Goal: Task Accomplishment & Management: Use online tool/utility

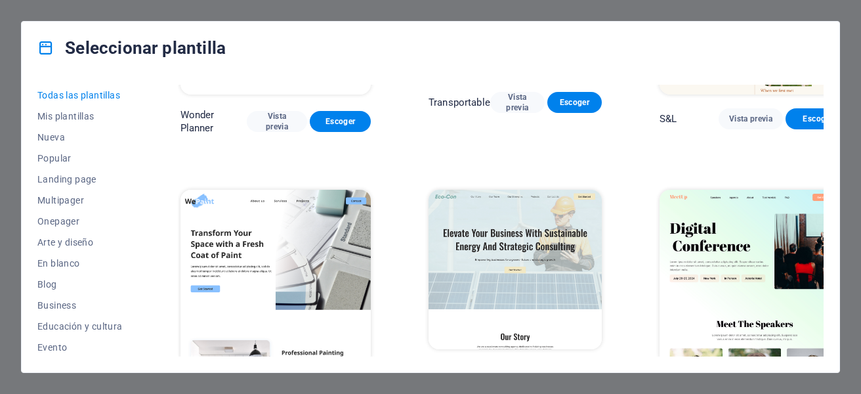
scroll to position [722, 0]
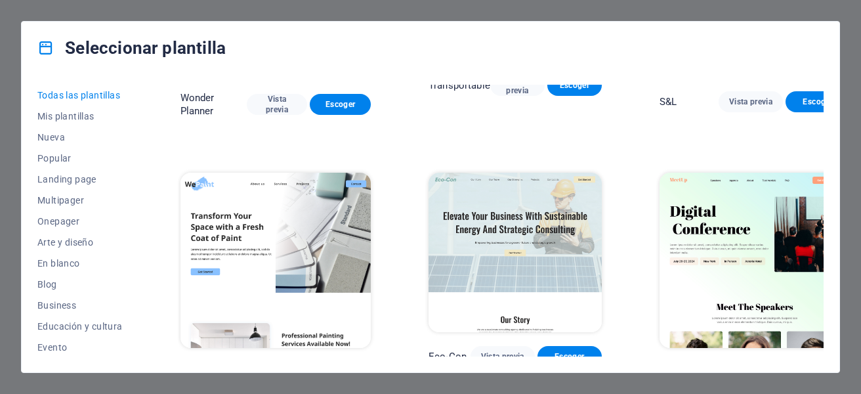
click at [504, 196] on img at bounding box center [514, 252] width 173 height 159
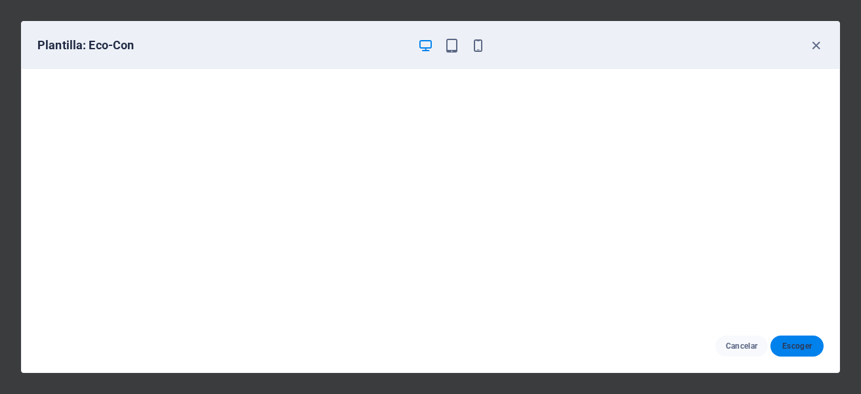
click at [793, 342] on span "Escoger" at bounding box center [797, 345] width 32 height 10
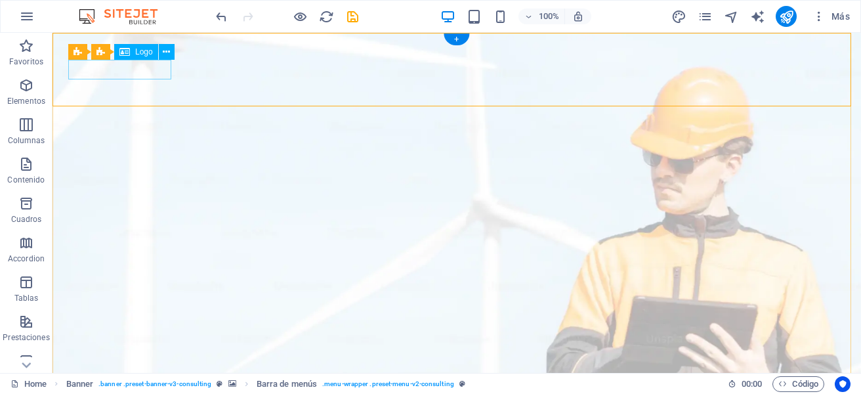
select select "px"
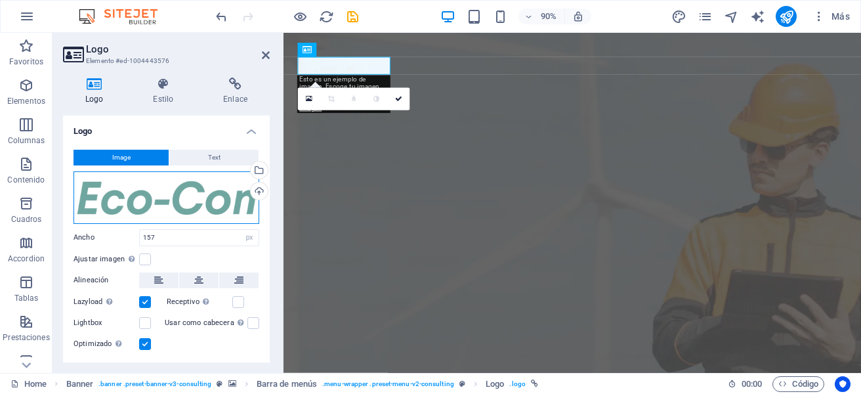
click at [189, 182] on div "Arrastra archivos aquí, haz clic para escoger archivos o selecciona archivos de…" at bounding box center [166, 197] width 186 height 52
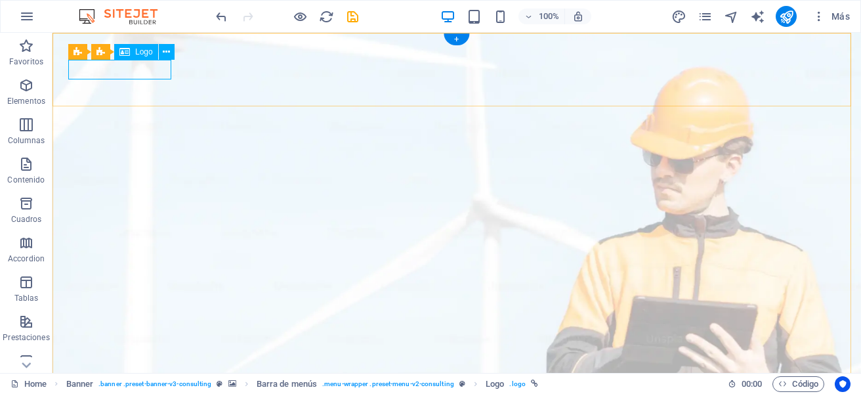
select select "px"
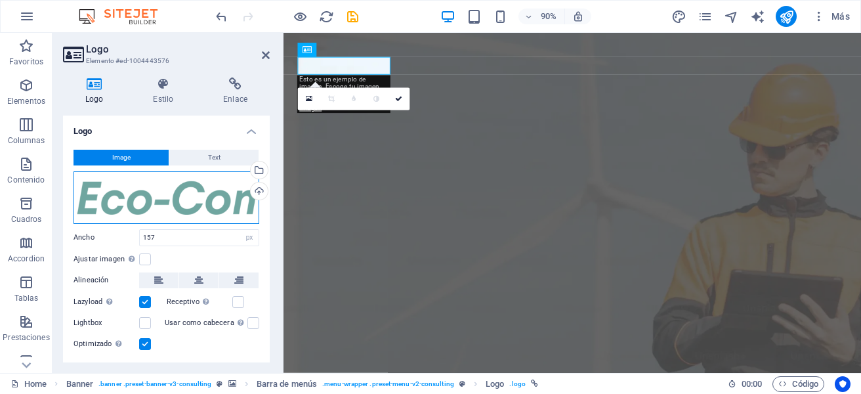
click at [175, 204] on div "Arrastra archivos aquí, haz clic para escoger archivos o selecciona archivos de…" at bounding box center [166, 197] width 186 height 52
click at [175, 204] on body "[DOMAIN_NAME] Home Favoritos Elementos Columnas Contenido Cuadros Accordion Tab…" at bounding box center [430, 197] width 861 height 394
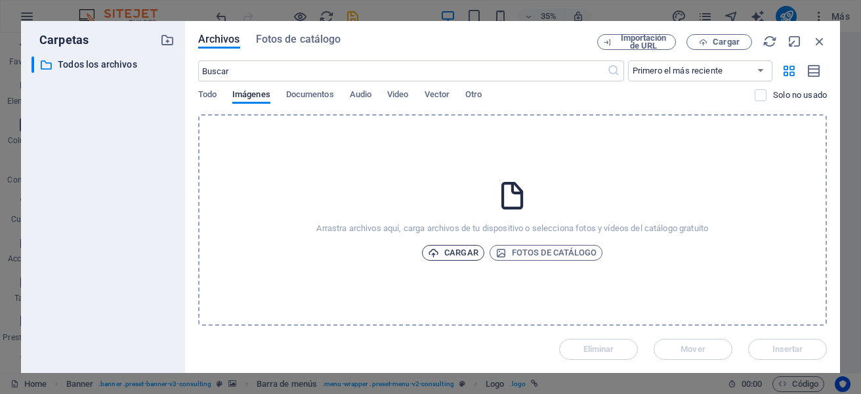
click at [457, 251] on span "Cargar" at bounding box center [453, 253] width 51 height 16
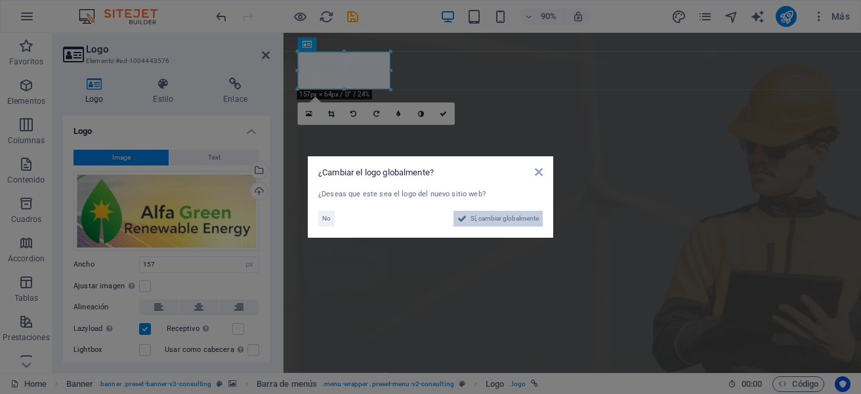
click at [488, 223] on span "Sí, cambiar globalmente" at bounding box center [504, 219] width 68 height 16
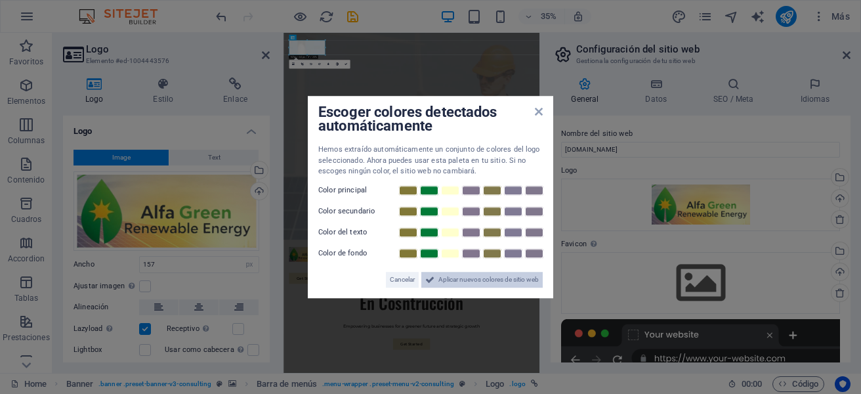
click at [489, 280] on span "Aplicar nuevos colores de sitio web" at bounding box center [488, 280] width 100 height 16
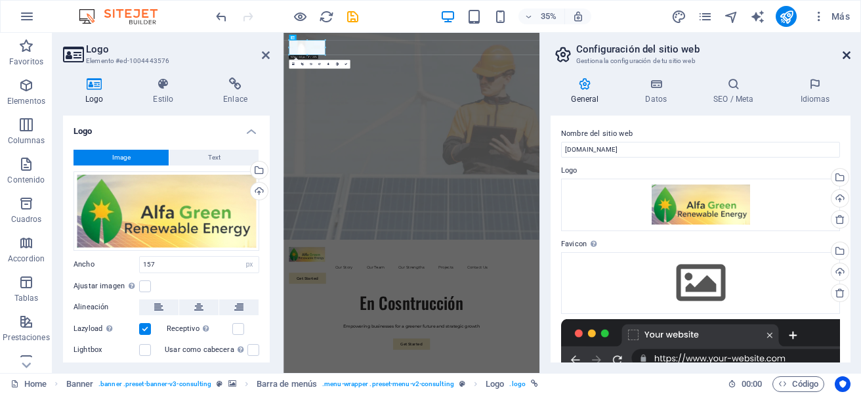
click at [847, 55] on icon at bounding box center [846, 55] width 8 height 10
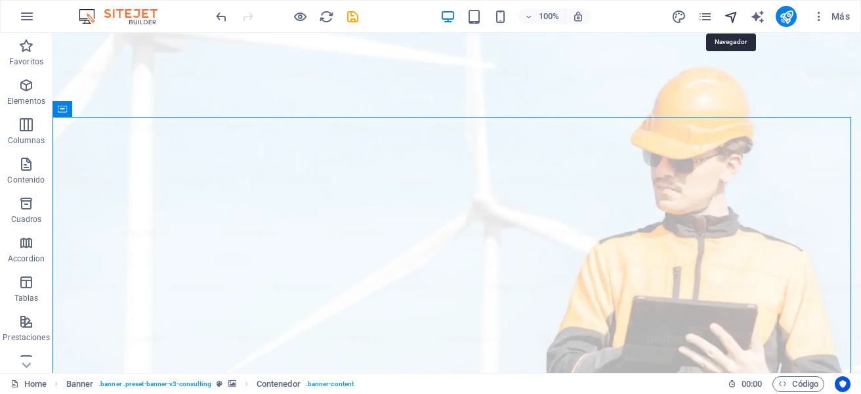
click at [727, 17] on icon "navigator" at bounding box center [731, 16] width 15 height 15
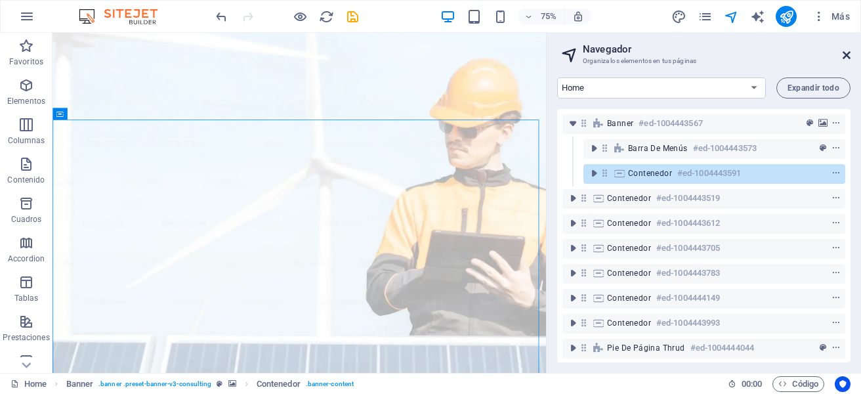
click at [848, 56] on icon at bounding box center [846, 55] width 8 height 10
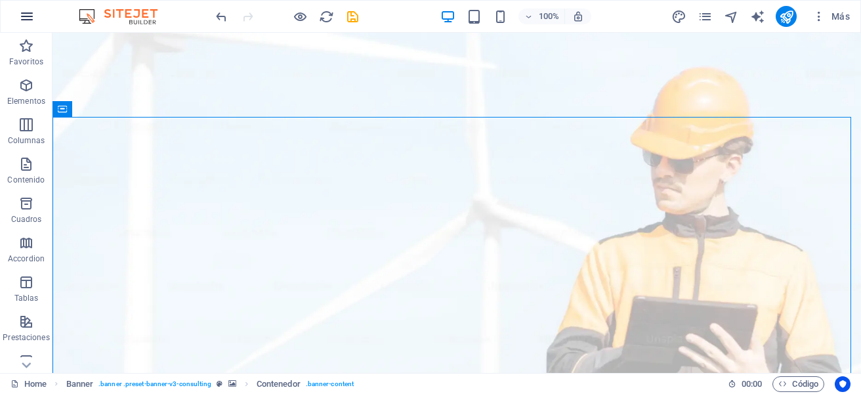
click at [24, 13] on icon "button" at bounding box center [27, 17] width 16 height 16
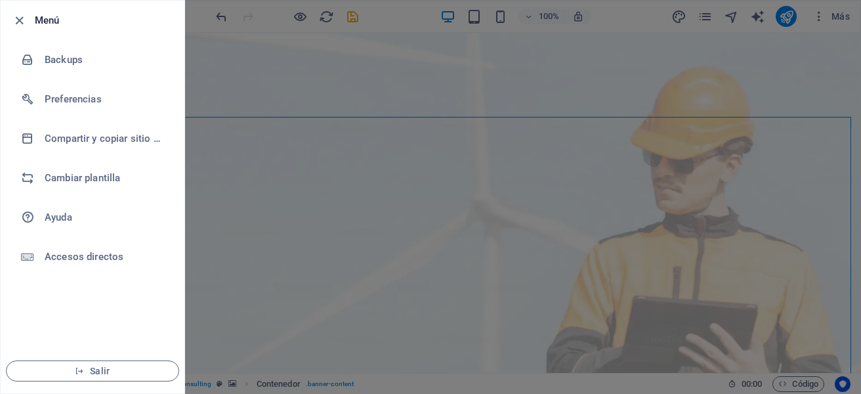
click at [455, 195] on div at bounding box center [430, 197] width 861 height 394
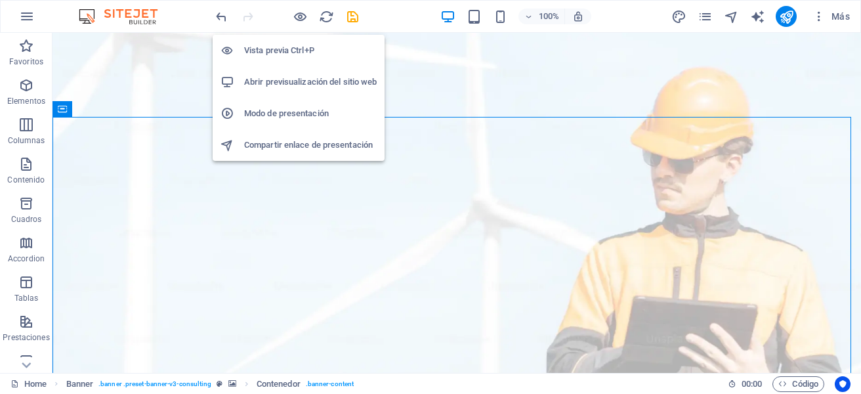
click at [291, 48] on h6 "Vista previa Ctrl+P" at bounding box center [310, 51] width 133 height 16
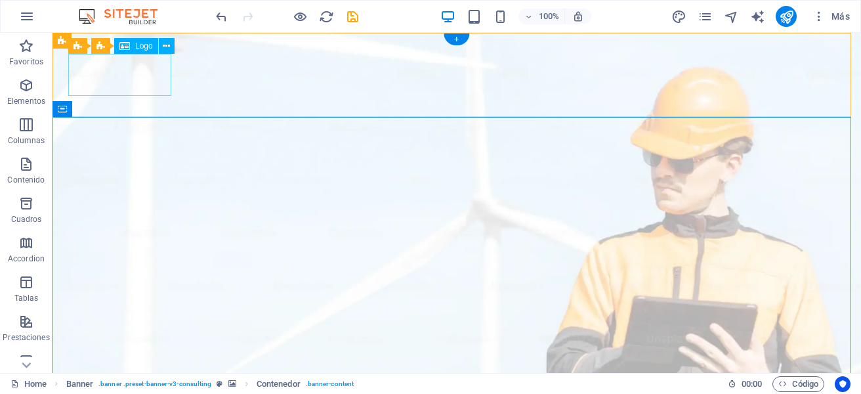
select select "px"
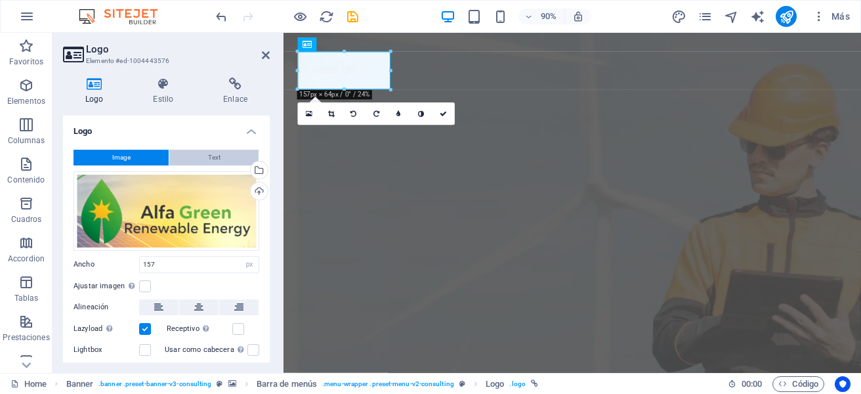
click at [208, 151] on span "Text" at bounding box center [214, 158] width 12 height 16
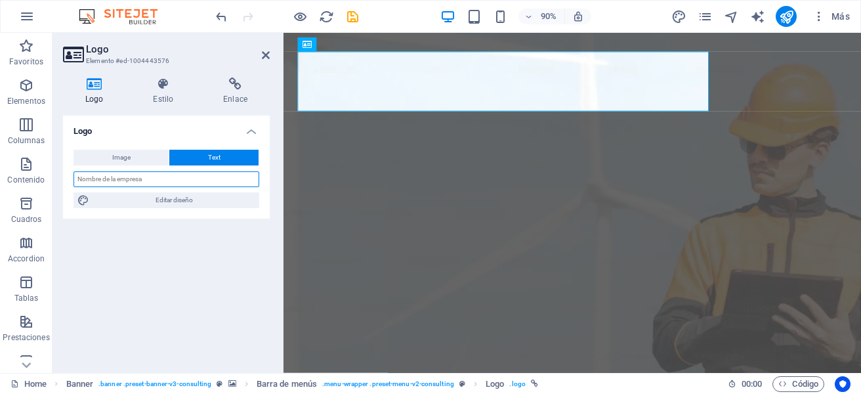
click at [185, 178] on input "text" at bounding box center [166, 179] width 186 height 16
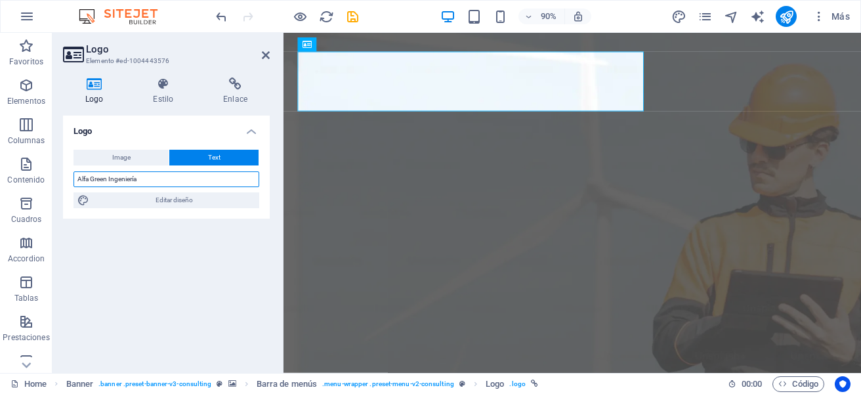
type input "Alfa Green Ingeniería"
click at [211, 233] on div "Logo Image Text Arrastra archivos aquí, haz clic para escoger archivos o selecc…" at bounding box center [166, 238] width 207 height 247
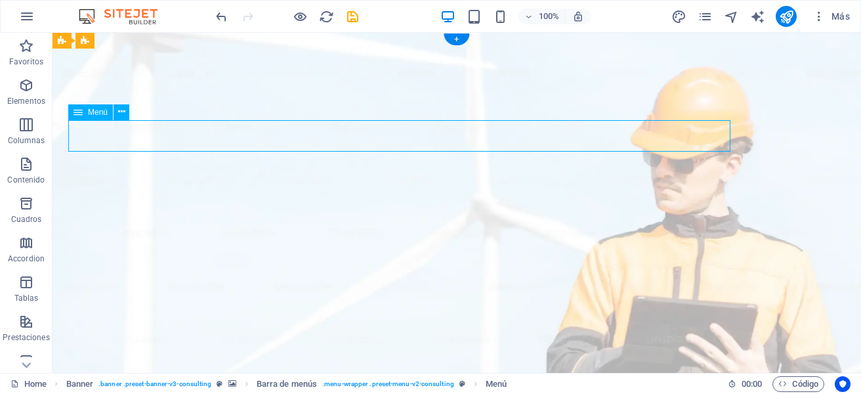
select select
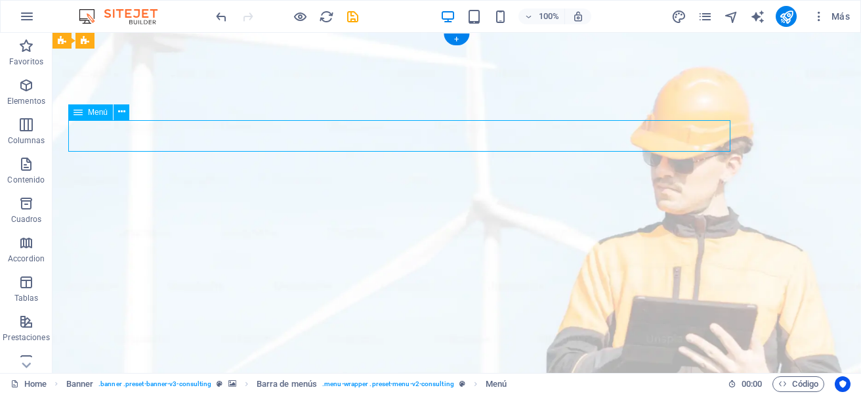
select select
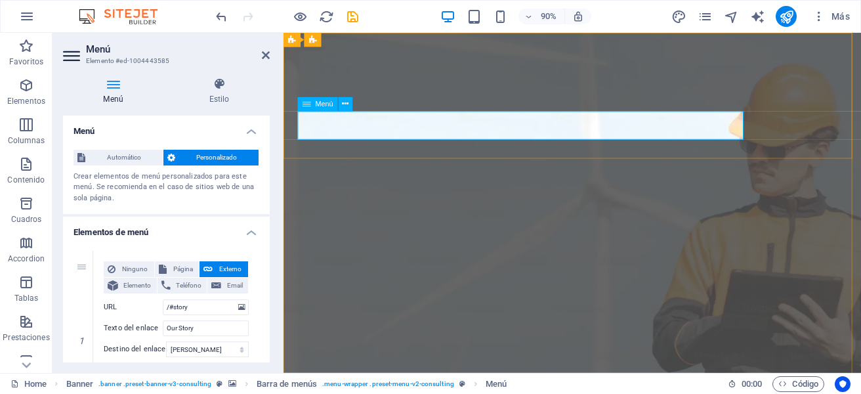
drag, startPoint x: 192, startPoint y: 327, endPoint x: 77, endPoint y: 316, distance: 116.0
click at [77, 316] on div "1 Ninguno Página Externo Elemento Teléfono Email Página Home Subpage Legal Noti…" at bounding box center [166, 341] width 186 height 180
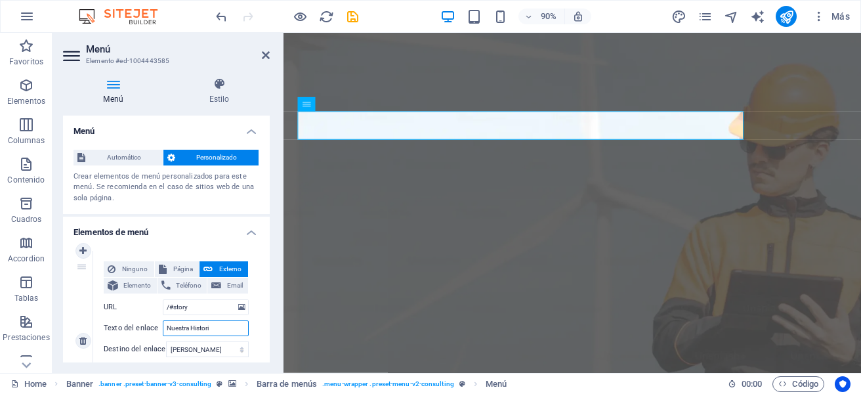
type input "Nuestra Historia"
select select
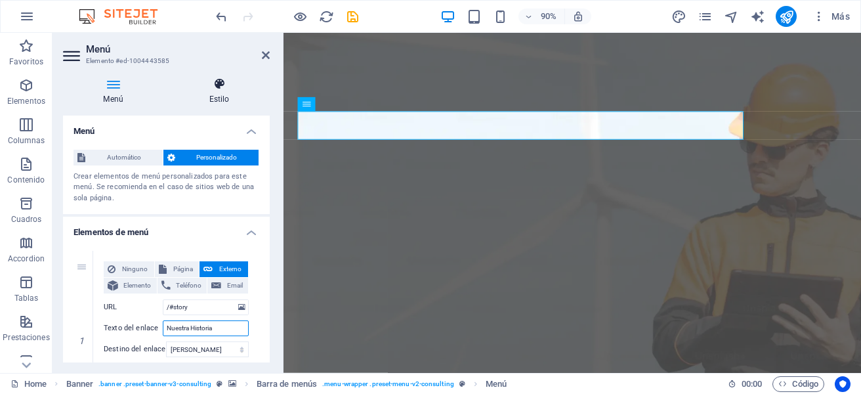
select select
type input "Nuestra Historia"
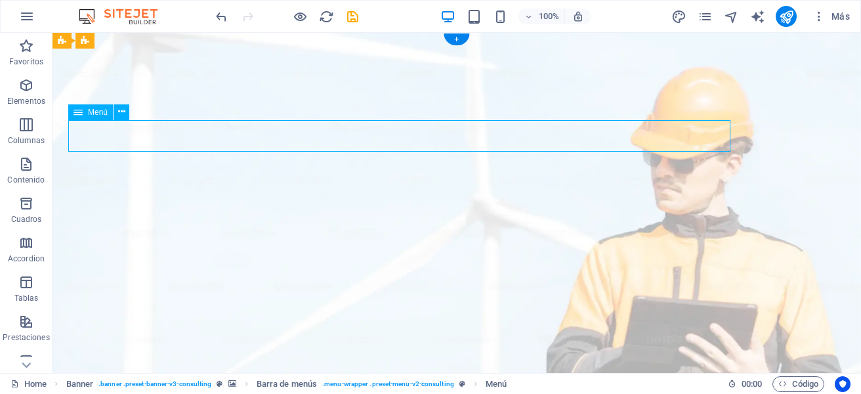
select select
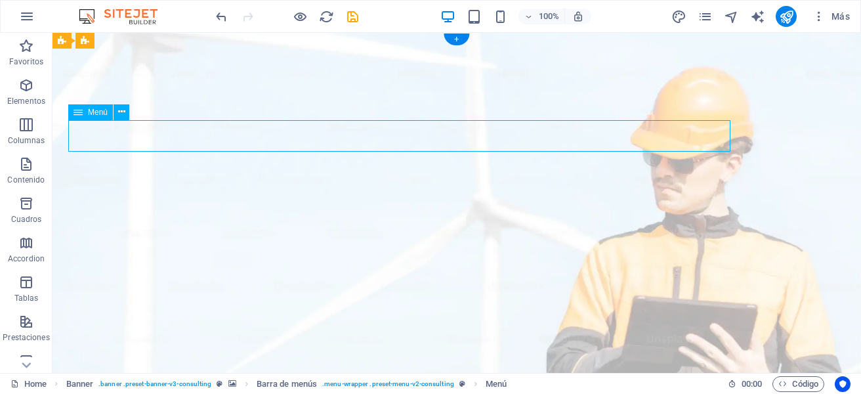
select select
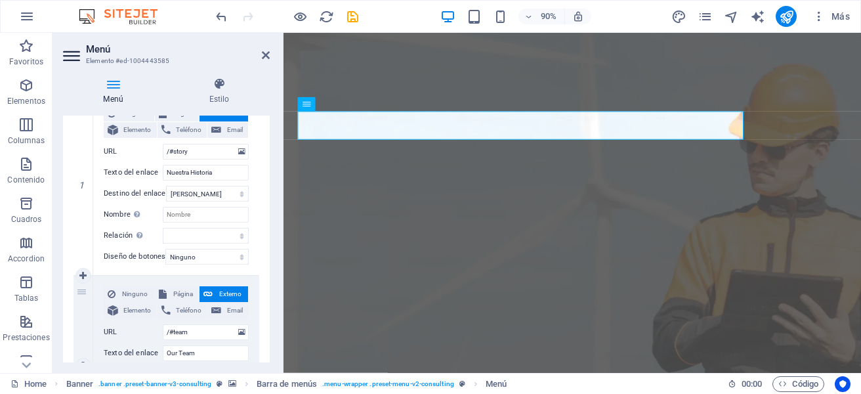
scroll to position [197, 0]
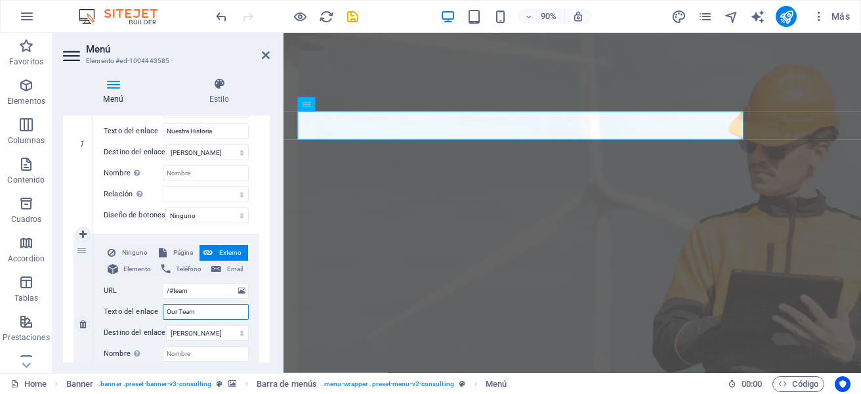
drag, startPoint x: 203, startPoint y: 316, endPoint x: 110, endPoint y: 302, distance: 94.1
click at [110, 302] on div "Ninguno Página Externo Elemento Teléfono Email Página Home Subpage Legal Notice…" at bounding box center [176, 314] width 145 height 138
type input "Esquipo"
select select
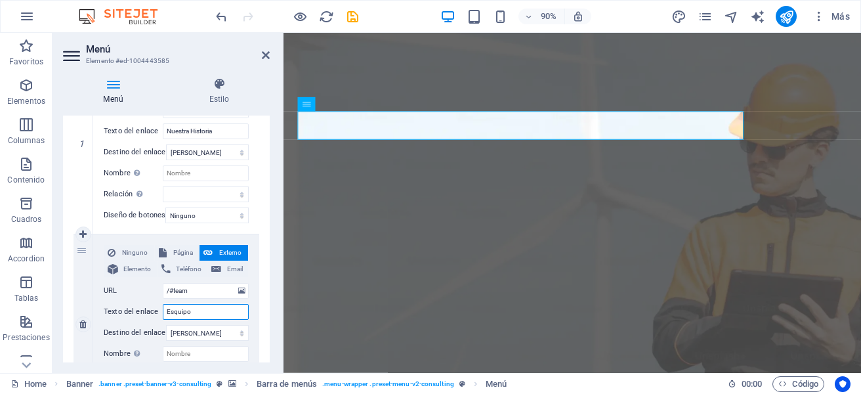
select select
type input "Equipo"
select select
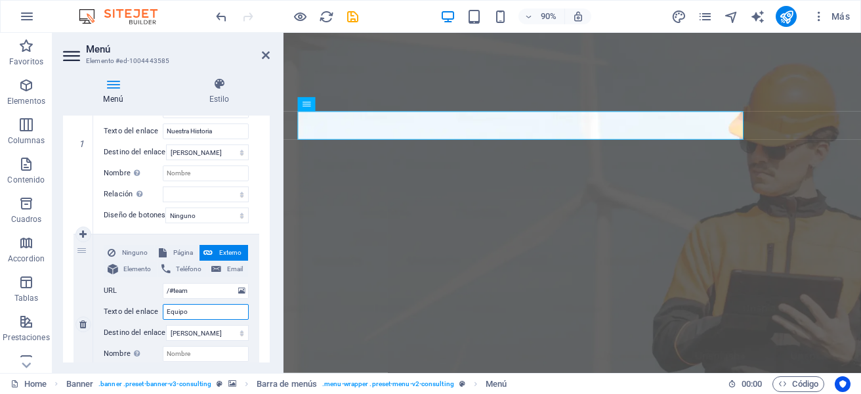
select select
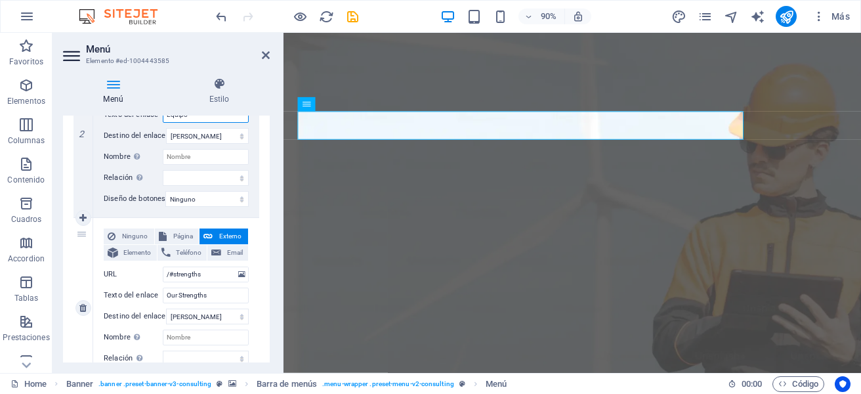
scroll to position [459, 0]
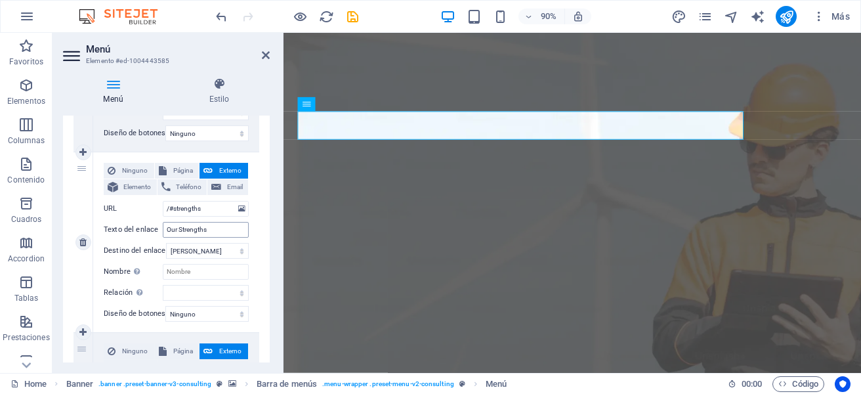
type input "Equipo"
drag, startPoint x: 216, startPoint y: 234, endPoint x: 112, endPoint y: 222, distance: 105.0
click at [112, 222] on div "Texto del enlace Our Strengths" at bounding box center [176, 230] width 145 height 16
type input "Fortalezas"
select select
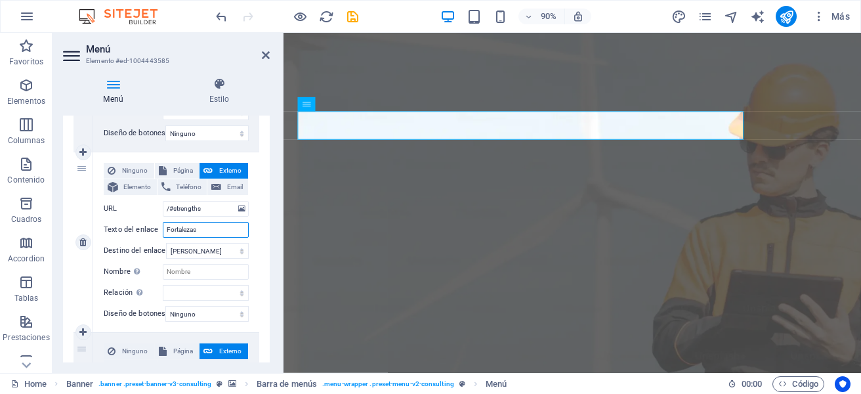
select select
type input "Fortalezas"
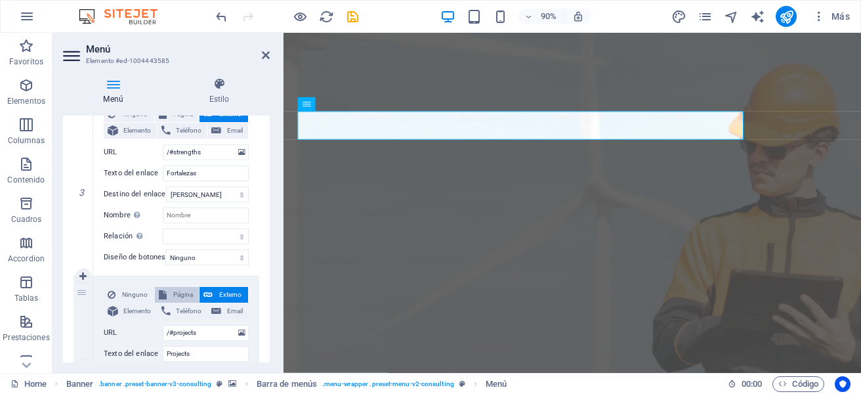
scroll to position [590, 0]
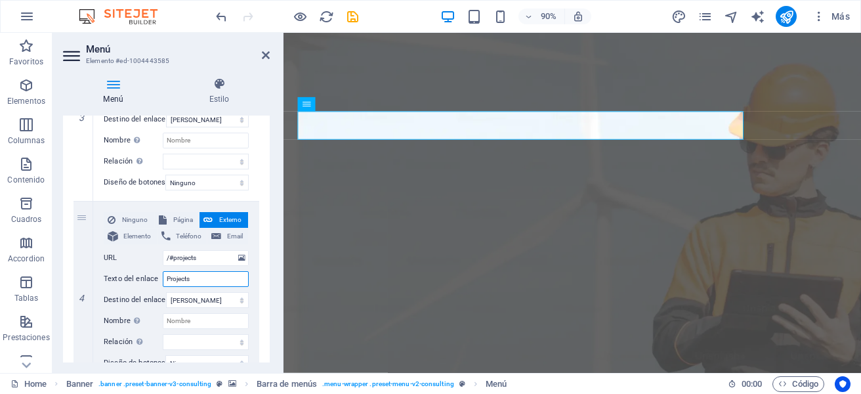
drag, startPoint x: 205, startPoint y: 279, endPoint x: 58, endPoint y: 270, distance: 147.8
click at [58, 270] on div "Menú Estilo Menú Automático Personalizado Crear elementos de menú personalizado…" at bounding box center [166, 220] width 228 height 306
type input "Proyectos"
select select
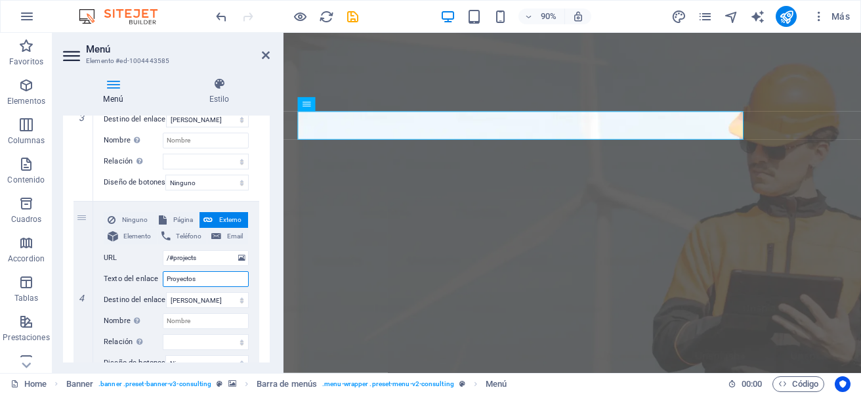
select select
type input "Proyectos"
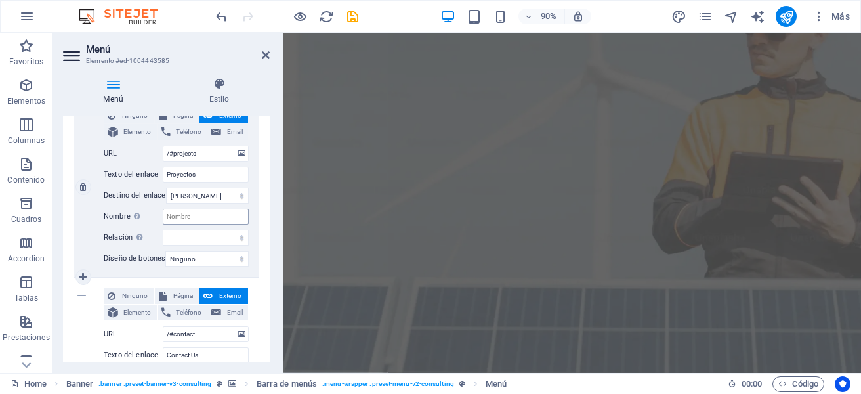
scroll to position [787, 0]
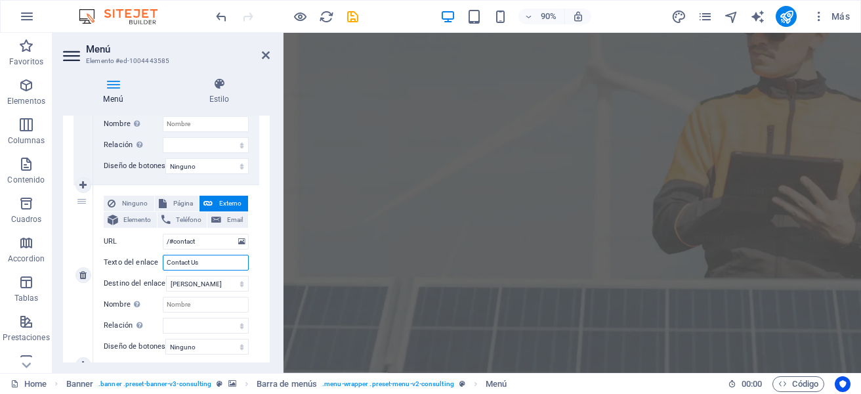
drag, startPoint x: 221, startPoint y: 258, endPoint x: 87, endPoint y: 258, distance: 133.8
click at [89, 258] on div "5 Ninguno Página Externo Elemento Teléfono Email Página Home Subpage Legal Noti…" at bounding box center [166, 275] width 186 height 180
type input "Contactenos"
select select
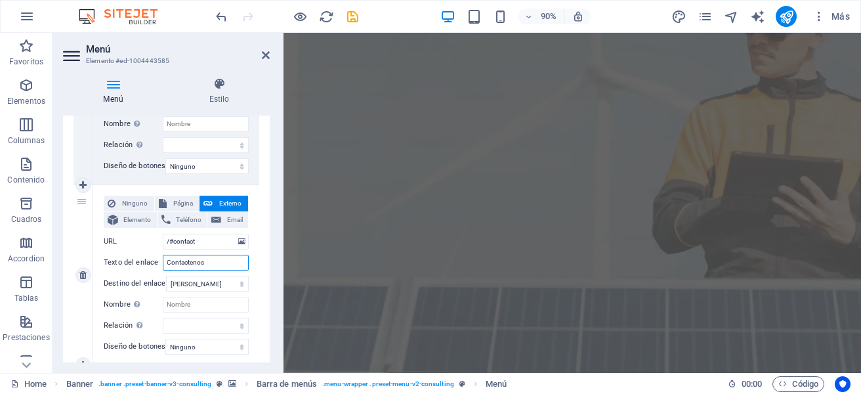
select select
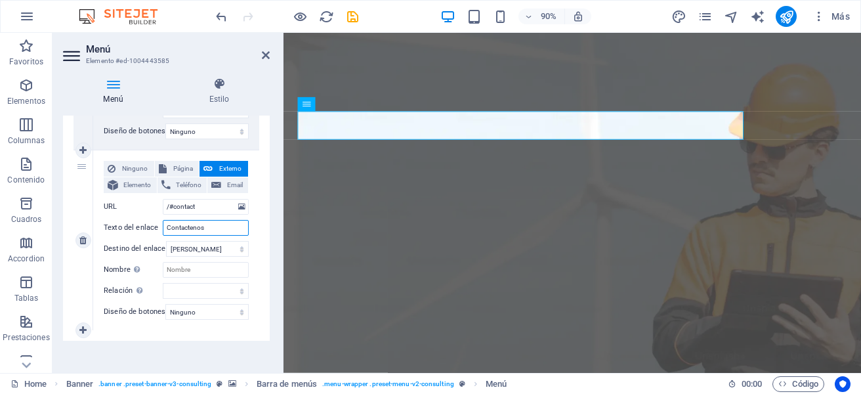
scroll to position [835, 0]
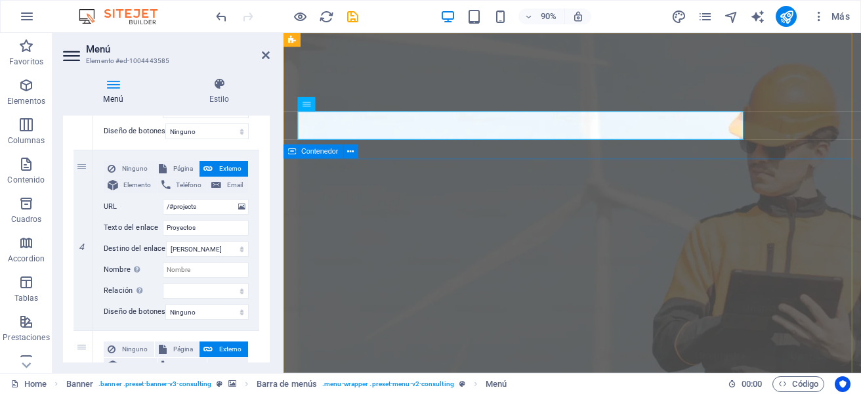
type input "Contactenos"
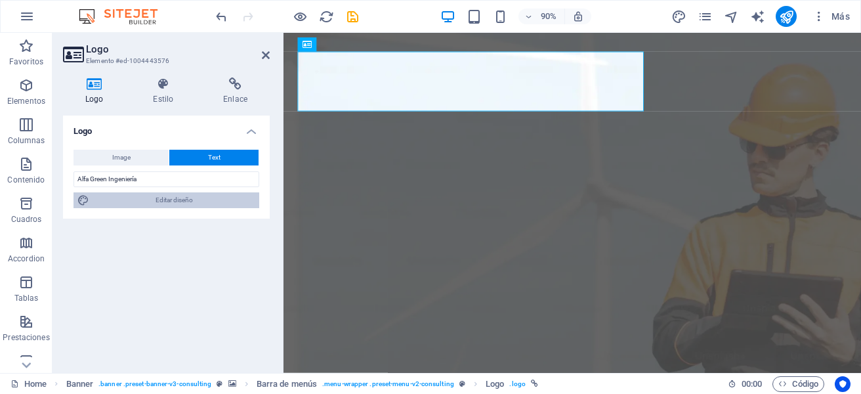
click at [181, 200] on span "Editar diseño" at bounding box center [174, 200] width 162 height 16
select select "px"
select select "400"
select select "px"
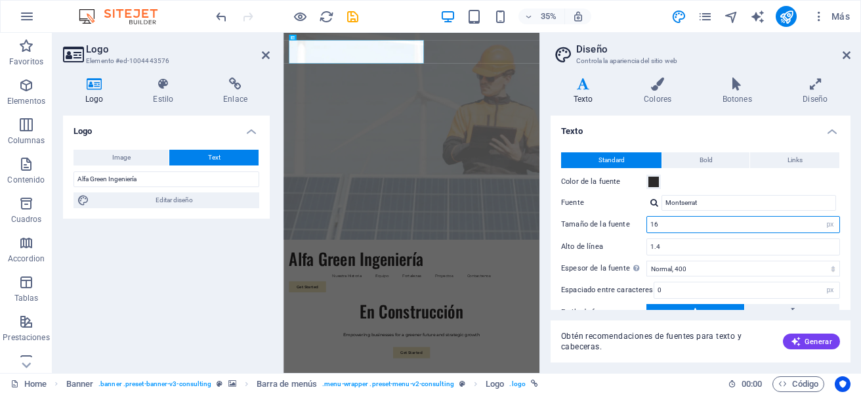
drag, startPoint x: 671, startPoint y: 224, endPoint x: 590, endPoint y: 214, distance: 81.9
click at [590, 214] on div "Standard Bold Links Color de la fuente Fuente Montserrat Tamaño de la fuente 16…" at bounding box center [700, 259] width 305 height 241
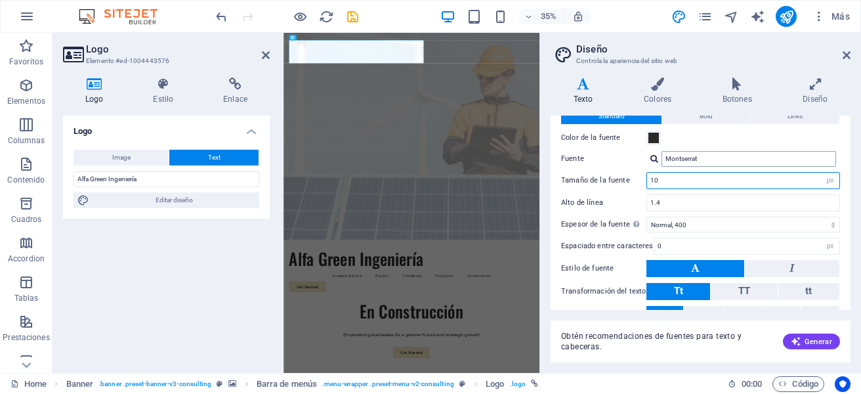
scroll to position [66, 0]
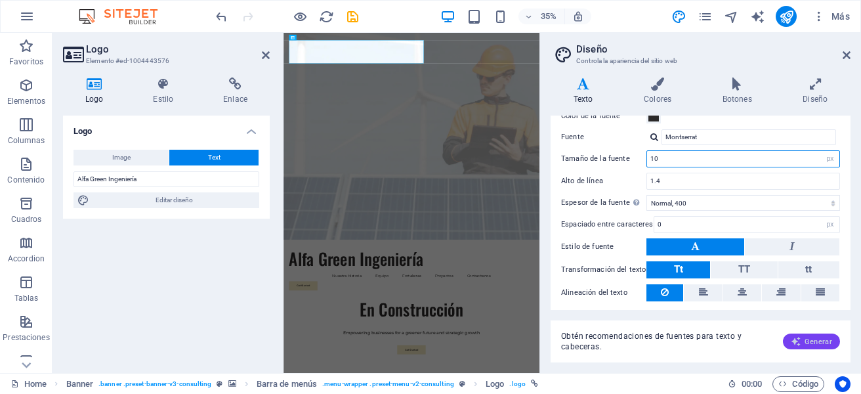
type input "10"
click at [808, 344] on span "Generar" at bounding box center [810, 341] width 41 height 10
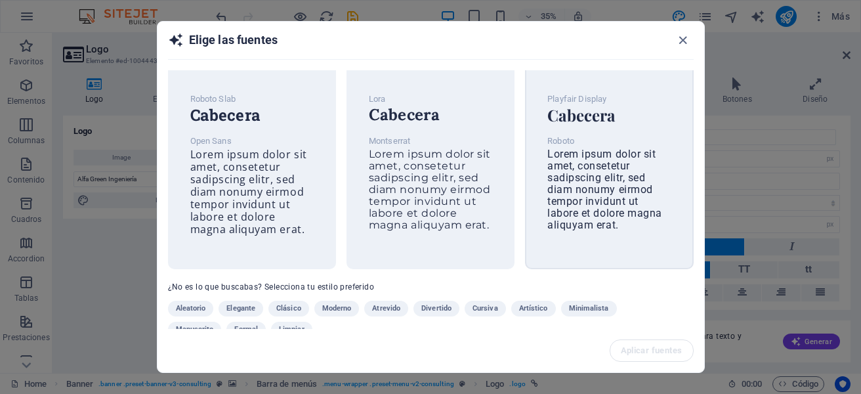
scroll to position [0, 0]
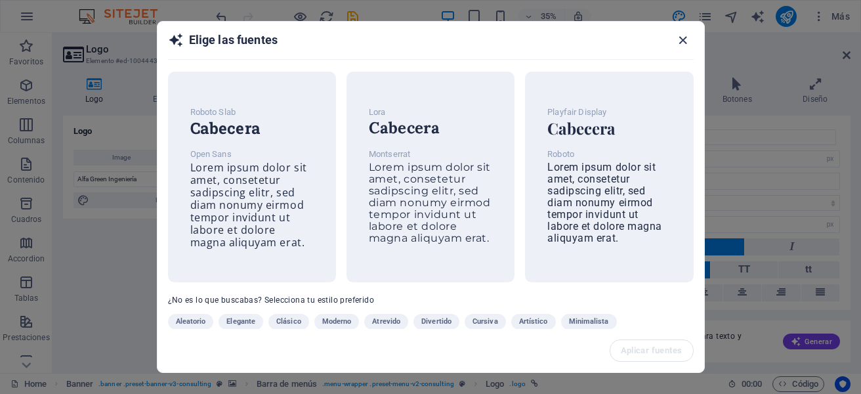
click at [678, 44] on icon "button" at bounding box center [682, 40] width 15 height 15
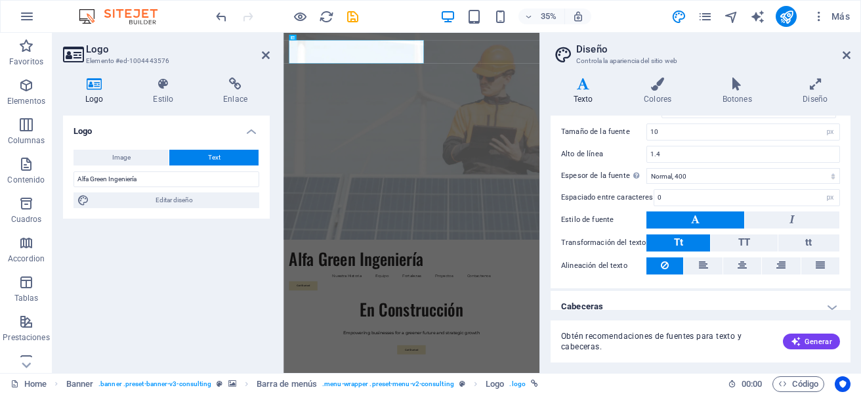
scroll to position [105, 0]
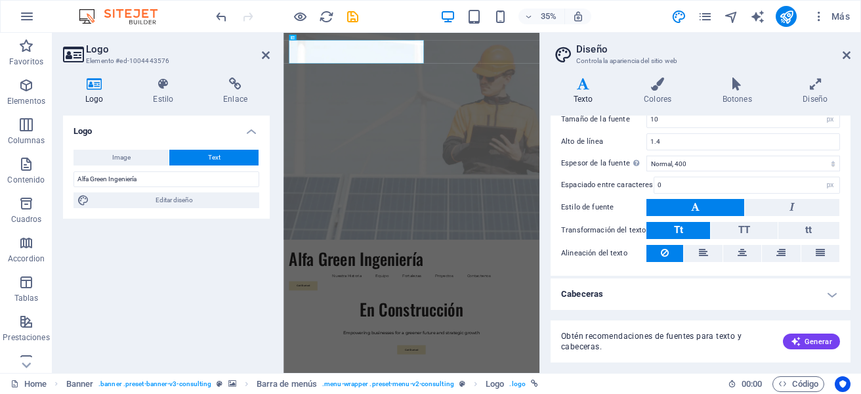
click at [596, 291] on h4 "Cabeceras" at bounding box center [700, 293] width 300 height 31
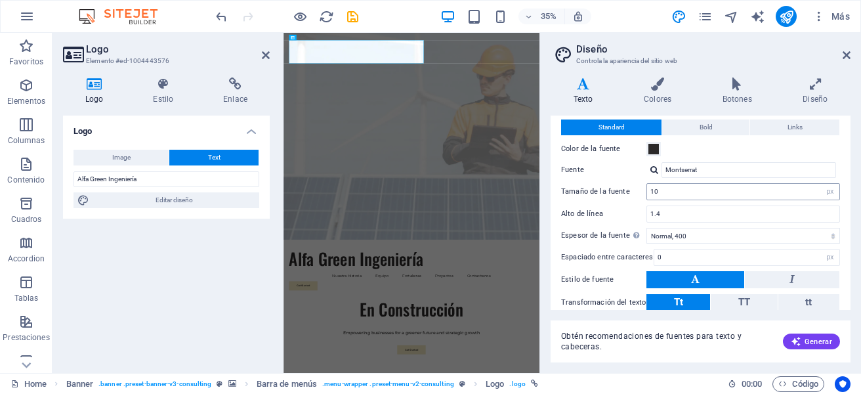
scroll to position [0, 0]
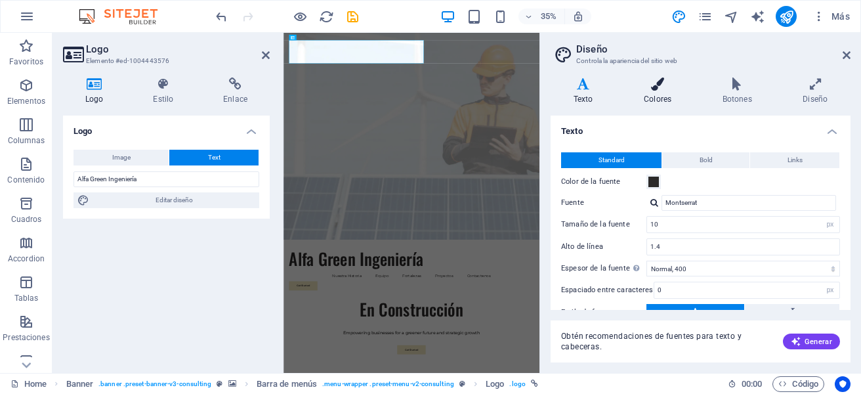
click at [654, 79] on icon at bounding box center [657, 83] width 73 height 13
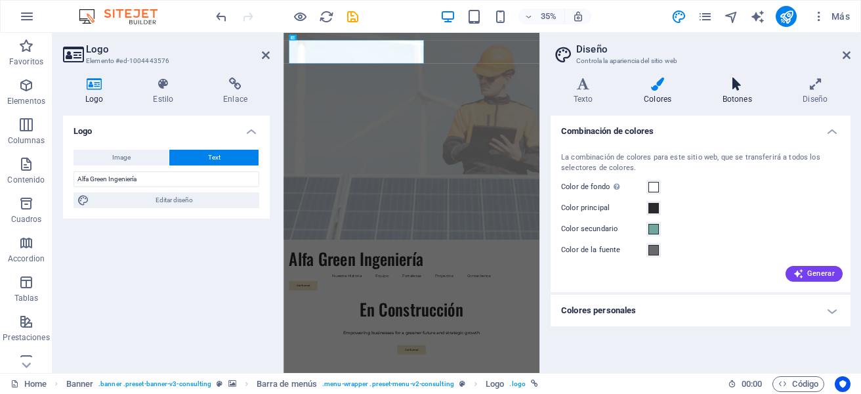
click at [739, 85] on icon at bounding box center [736, 83] width 75 height 13
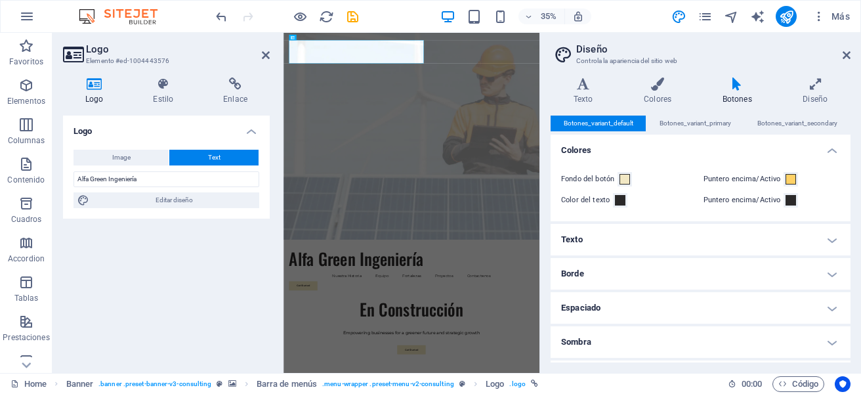
click at [850, 52] on aside "Diseño Controla la apariencia del sitio web Variantes Texto Colores Botones Dis…" at bounding box center [699, 203] width 321 height 340
click at [843, 62] on header "Diseño Controla la apariencia del sitio web" at bounding box center [701, 50] width 297 height 34
click at [846, 55] on icon at bounding box center [846, 55] width 8 height 10
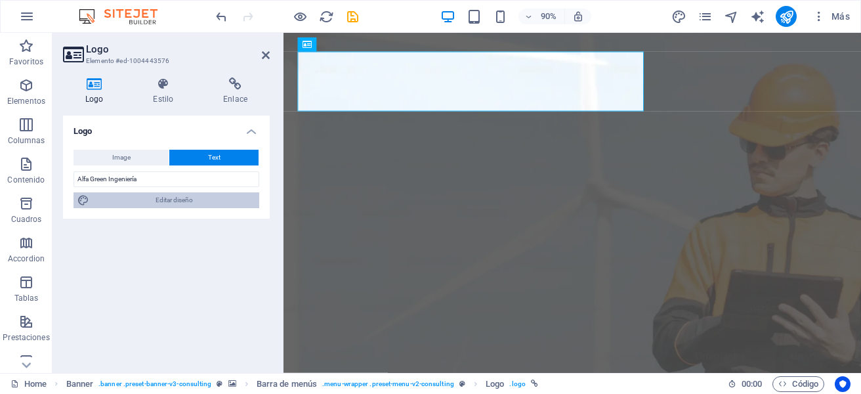
click at [169, 201] on span "Editar diseño" at bounding box center [174, 200] width 162 height 16
select select "px"
select select "400"
select select "px"
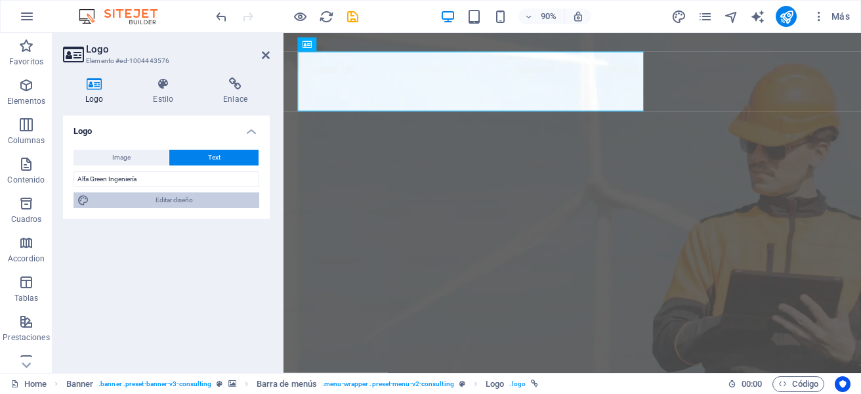
select select "500"
select select "px"
select select "rem"
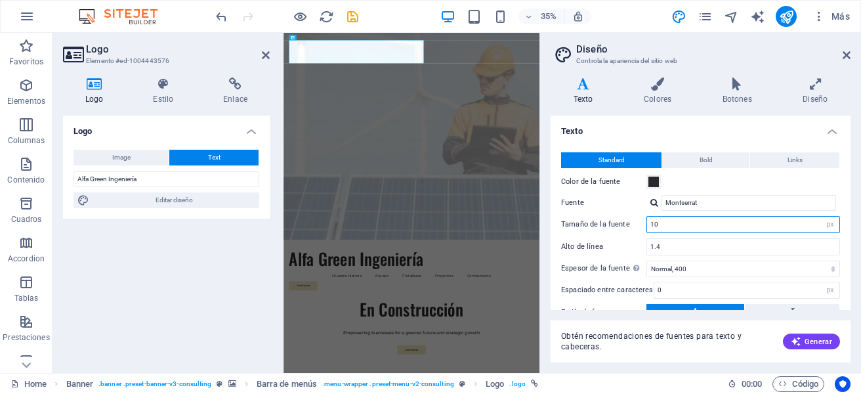
drag, startPoint x: 697, startPoint y: 226, endPoint x: 685, endPoint y: 225, distance: 11.2
click at [685, 225] on input "10" at bounding box center [743, 224] width 192 height 16
drag, startPoint x: 634, startPoint y: 222, endPoint x: 579, endPoint y: 223, distance: 55.1
click at [582, 223] on div "Tamaño de la fuente 10 rem px" at bounding box center [700, 224] width 279 height 17
type input "6"
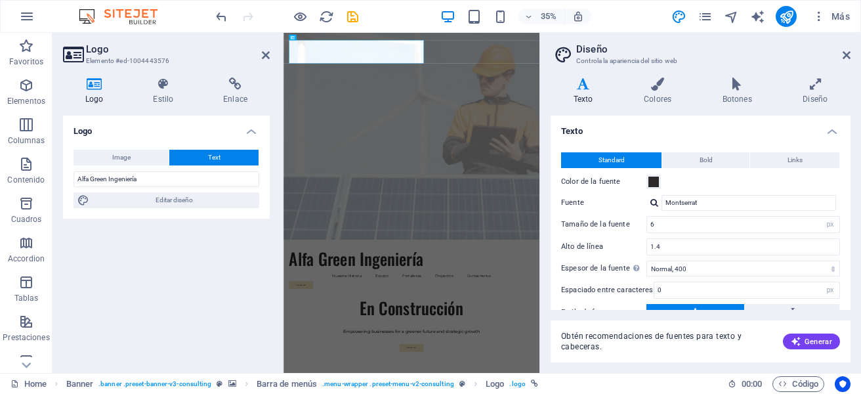
click at [840, 56] on header "Diseño Controla la apariencia del sitio web" at bounding box center [701, 50] width 297 height 34
click at [844, 56] on icon at bounding box center [846, 55] width 8 height 10
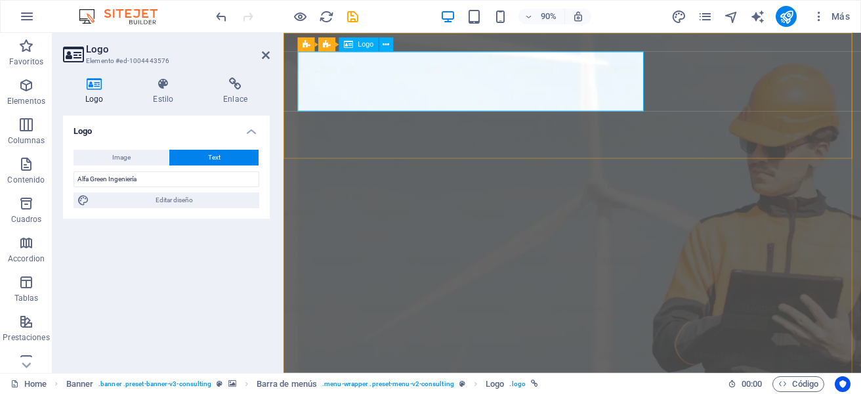
click at [390, 41] on button at bounding box center [386, 44] width 14 height 14
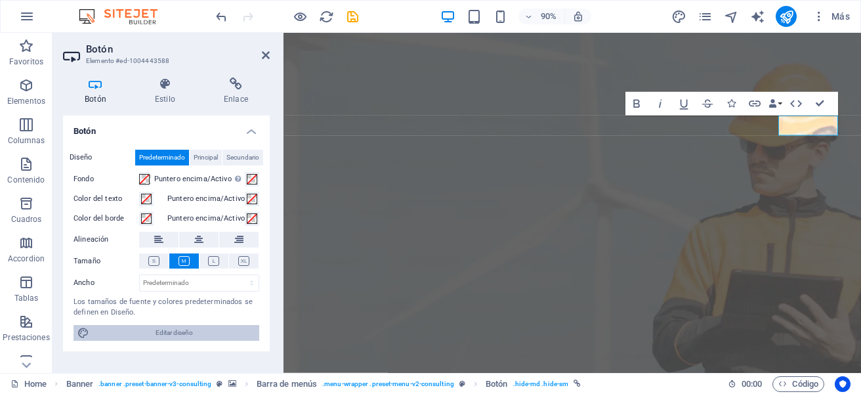
click at [194, 331] on span "Editar diseño" at bounding box center [174, 333] width 162 height 16
select select "px"
select select "400"
select select "px"
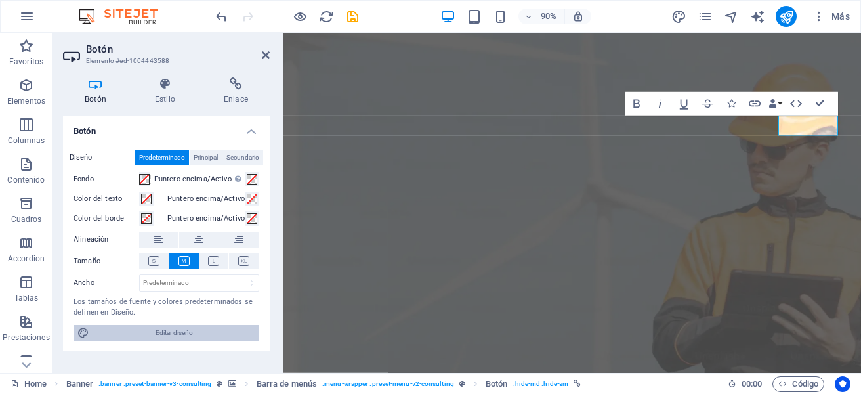
select select "500"
select select "px"
select select "rem"
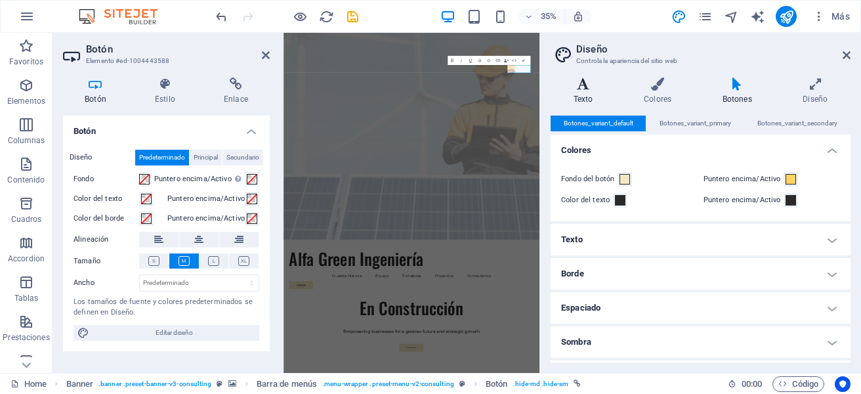
click at [588, 88] on icon at bounding box center [582, 83] width 65 height 13
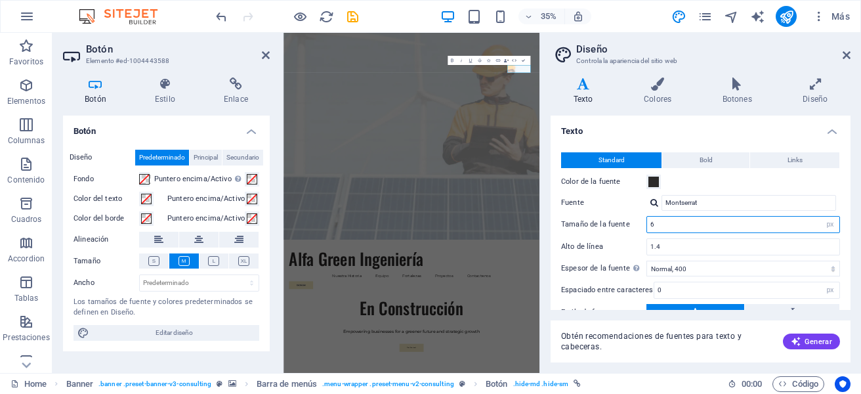
drag, startPoint x: 667, startPoint y: 222, endPoint x: 589, endPoint y: 224, distance: 78.1
click at [589, 224] on div "Tamaño de la fuente 6 rem px" at bounding box center [700, 224] width 279 height 17
type input "16"
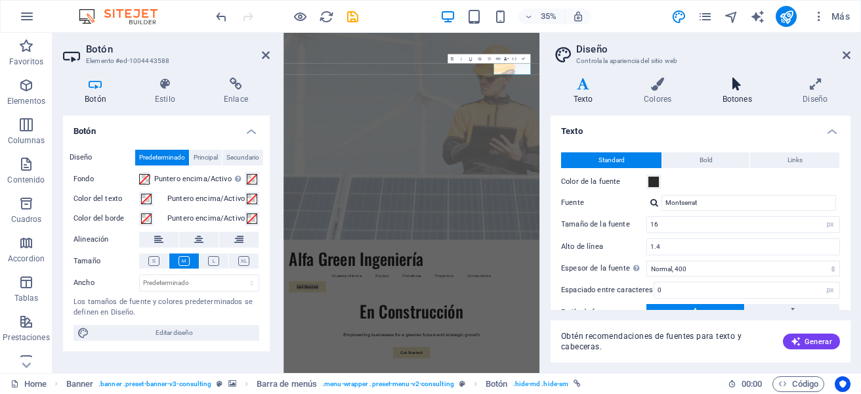
click at [732, 81] on icon at bounding box center [736, 83] width 75 height 13
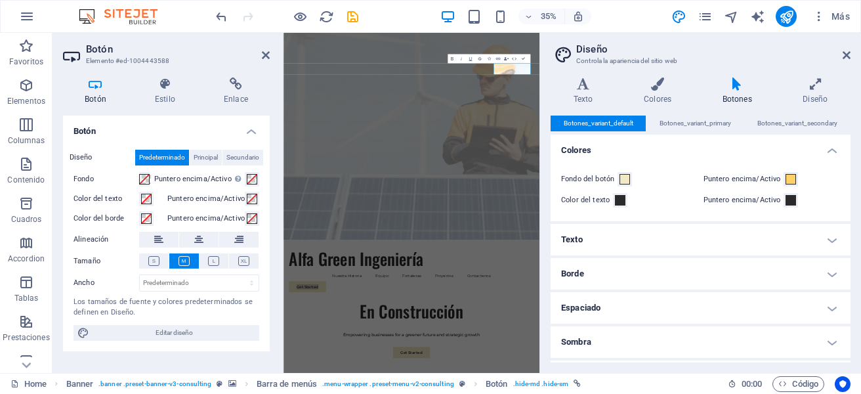
click at [598, 235] on h4 "Texto" at bounding box center [700, 239] width 300 height 31
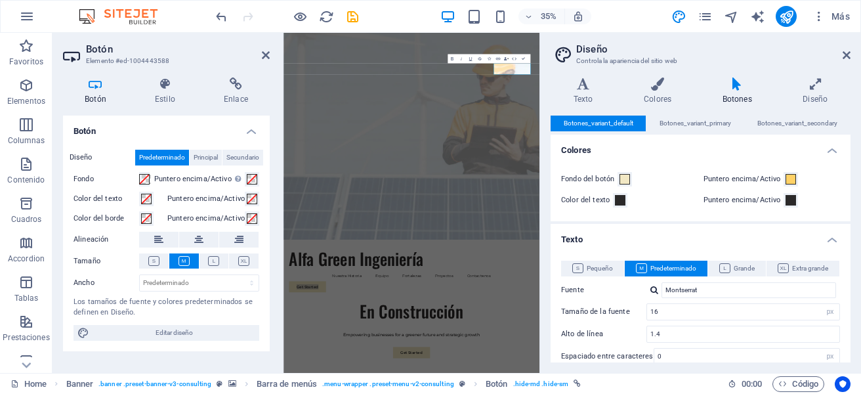
click at [167, 128] on h4 "Botón" at bounding box center [166, 127] width 207 height 24
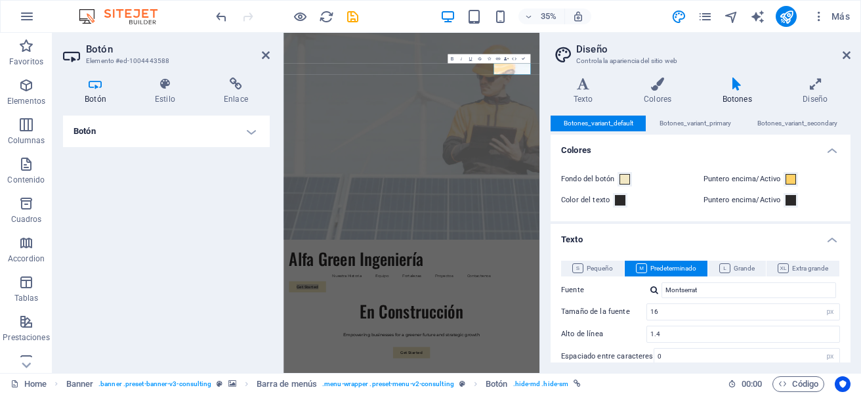
click at [175, 131] on h4 "Botón" at bounding box center [166, 130] width 207 height 31
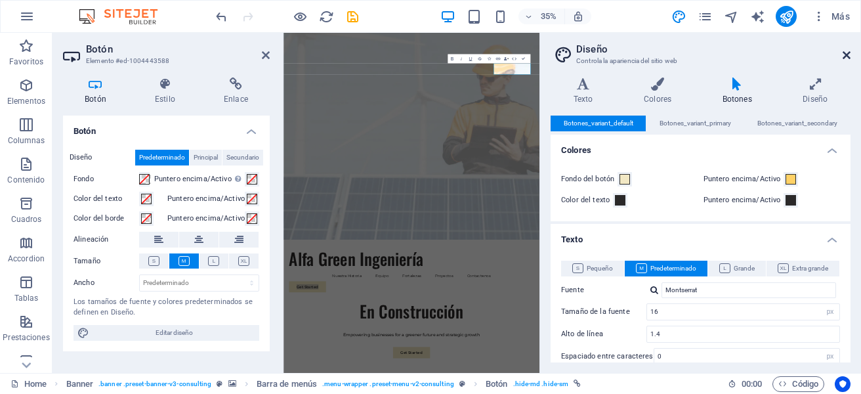
click at [848, 59] on icon at bounding box center [846, 55] width 8 height 10
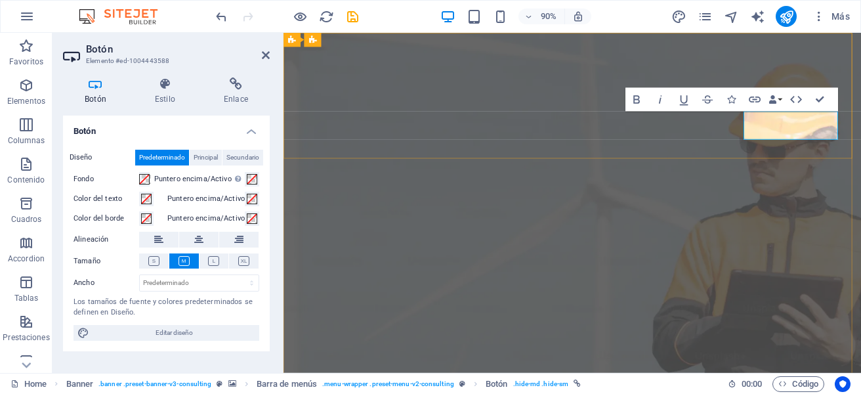
drag, startPoint x: 886, startPoint y: 133, endPoint x: 817, endPoint y: 139, distance: 69.2
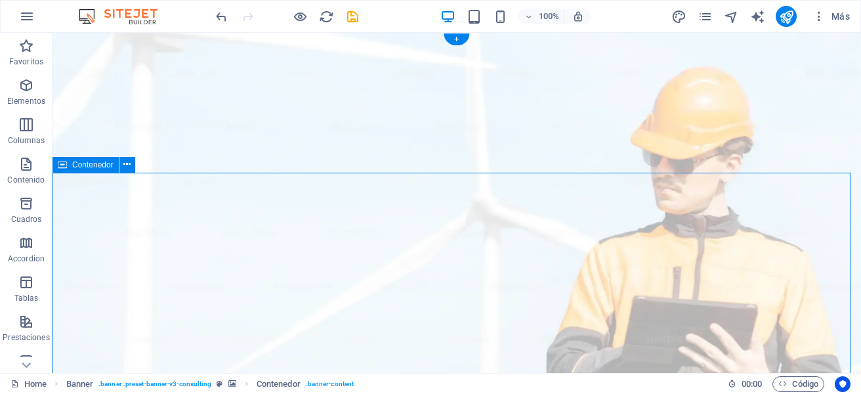
scroll to position [131, 0]
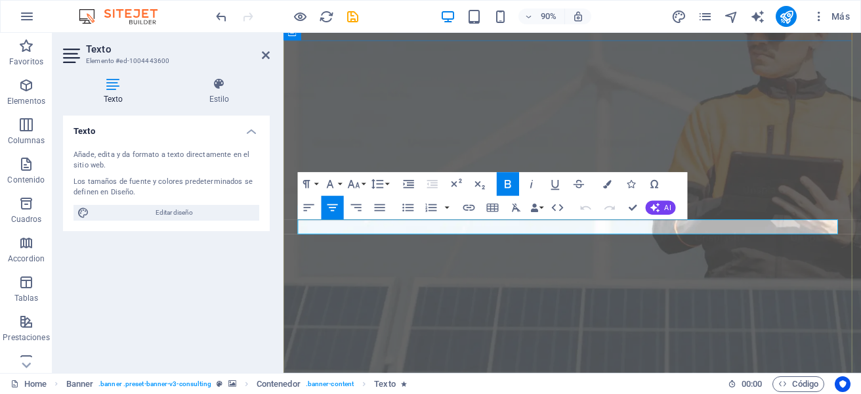
drag, startPoint x: 804, startPoint y: 249, endPoint x: 374, endPoint y: 230, distance: 430.7
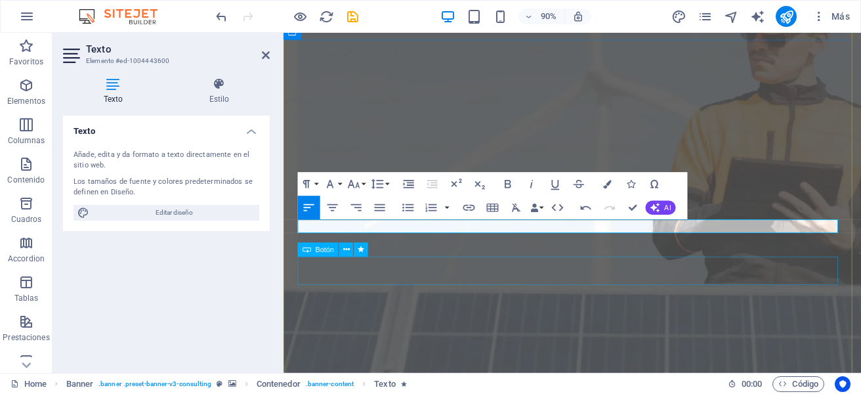
scroll to position [132, 0]
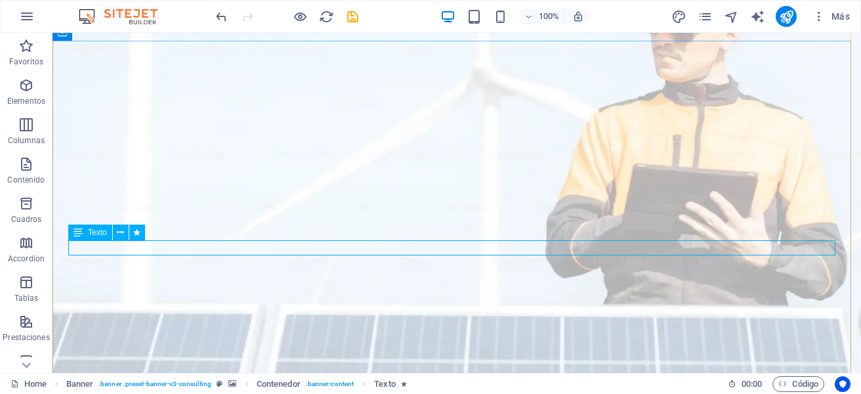
click at [81, 234] on icon at bounding box center [77, 232] width 9 height 16
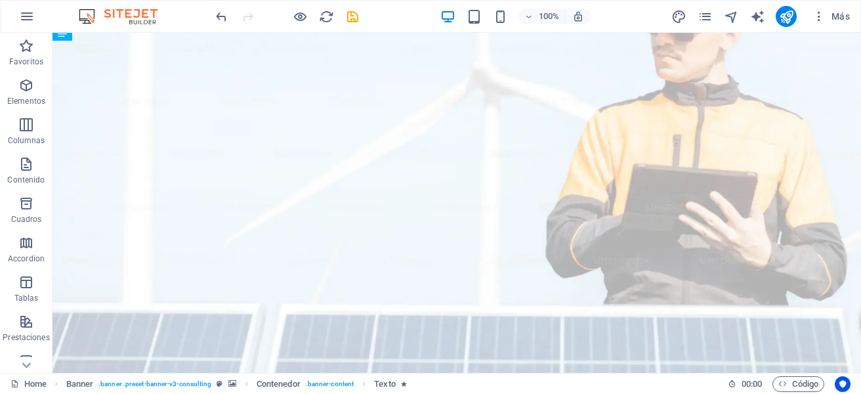
drag, startPoint x: 388, startPoint y: 246, endPoint x: 389, endPoint y: 218, distance: 27.6
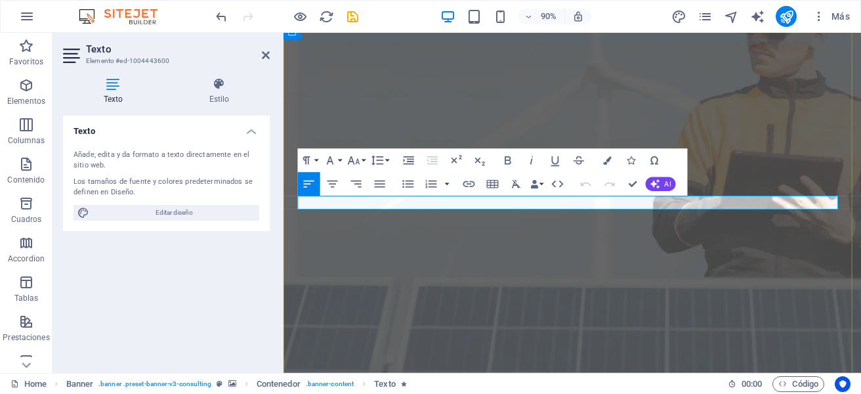
drag, startPoint x: 563, startPoint y: 220, endPoint x: 268, endPoint y: 207, distance: 295.5
click at [331, 184] on icon "button" at bounding box center [332, 183] width 10 height 7
click at [512, 161] on icon "button" at bounding box center [508, 160] width 14 height 14
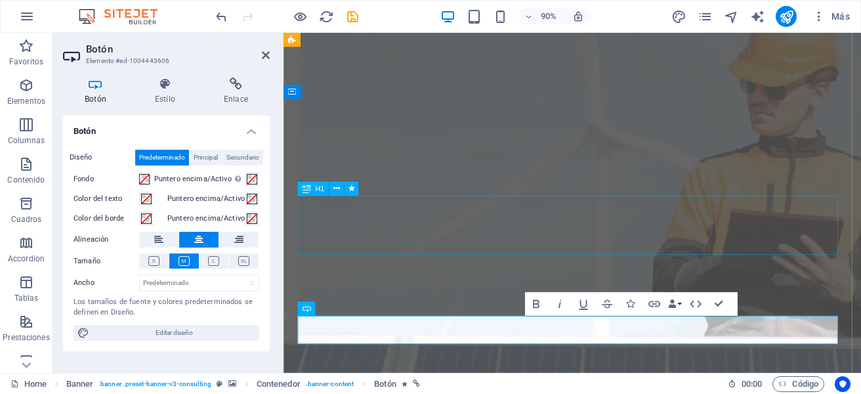
scroll to position [0, 0]
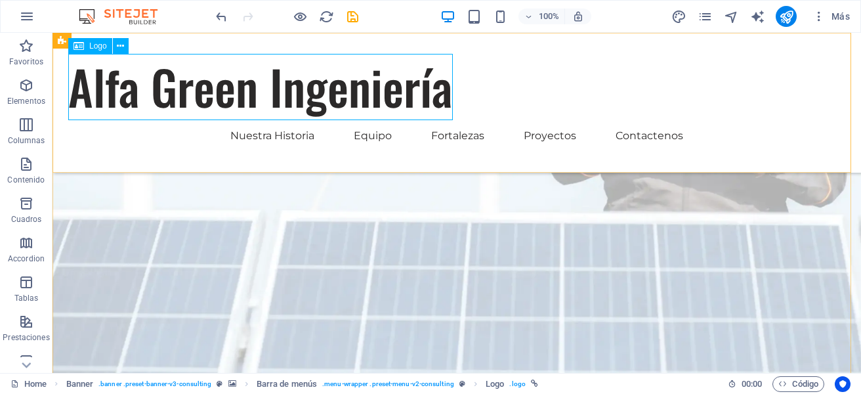
scroll to position [226, 0]
click at [361, 94] on div "Alfa Green Ingeniería" at bounding box center [456, 87] width 777 height 66
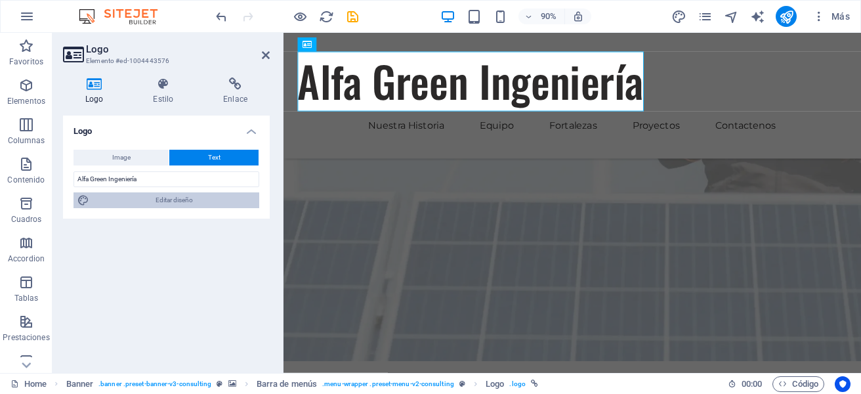
click at [174, 195] on span "Editar diseño" at bounding box center [174, 200] width 162 height 16
select select "px"
select select "400"
select select "px"
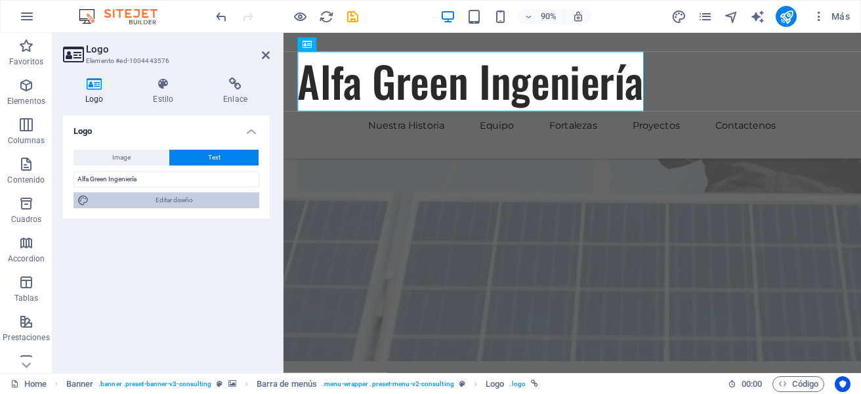
select select "500"
select select "px"
select select "rem"
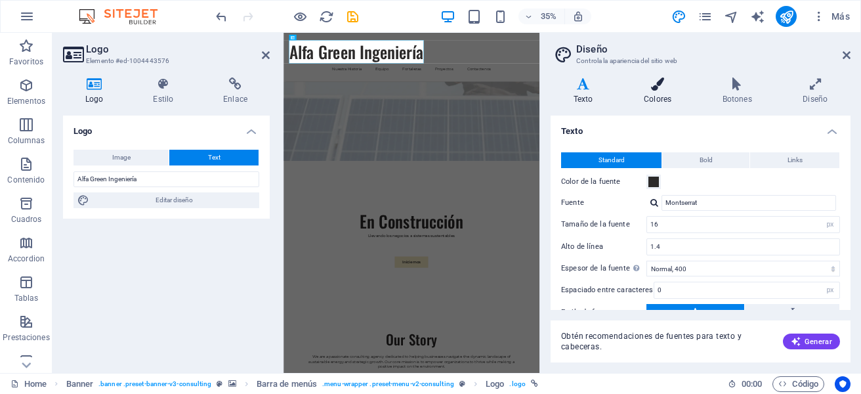
click at [655, 83] on icon at bounding box center [657, 83] width 73 height 13
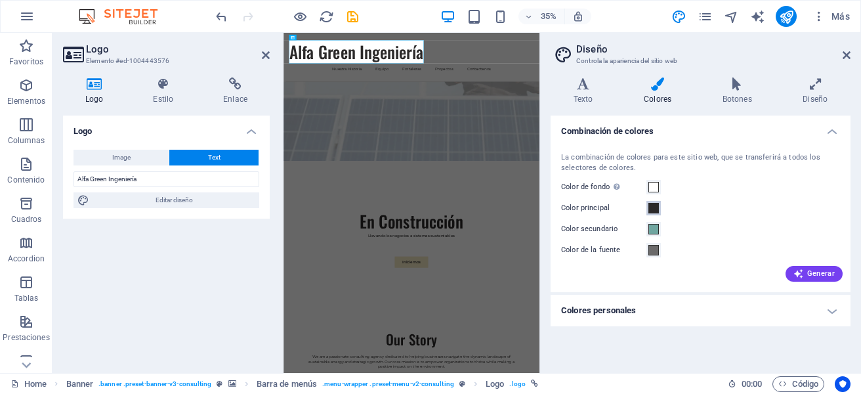
click at [653, 208] on span at bounding box center [653, 208] width 10 height 10
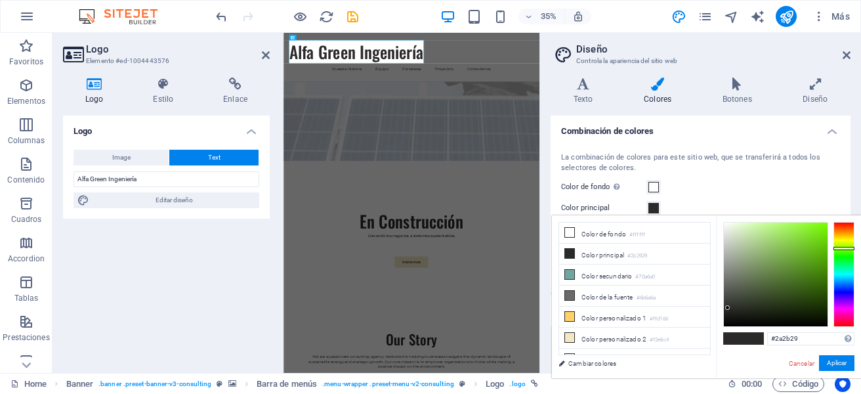
type input "#292b29"
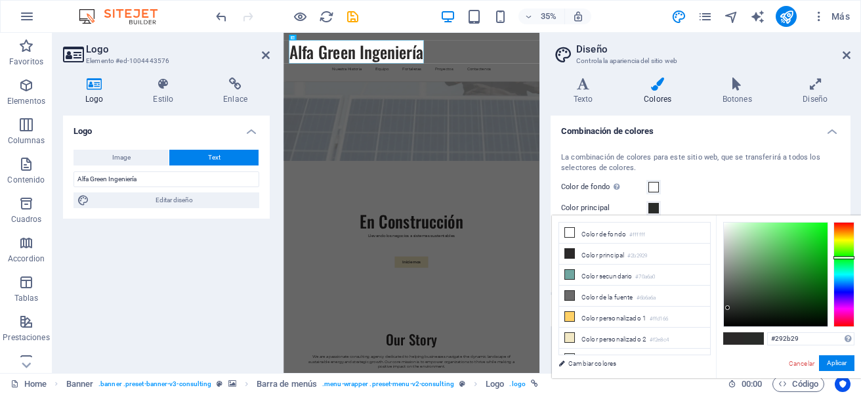
drag, startPoint x: 838, startPoint y: 241, endPoint x: 843, endPoint y: 257, distance: 17.2
click at [843, 257] on div at bounding box center [843, 274] width 21 height 105
click at [838, 367] on button "Aplicar" at bounding box center [836, 363] width 35 height 16
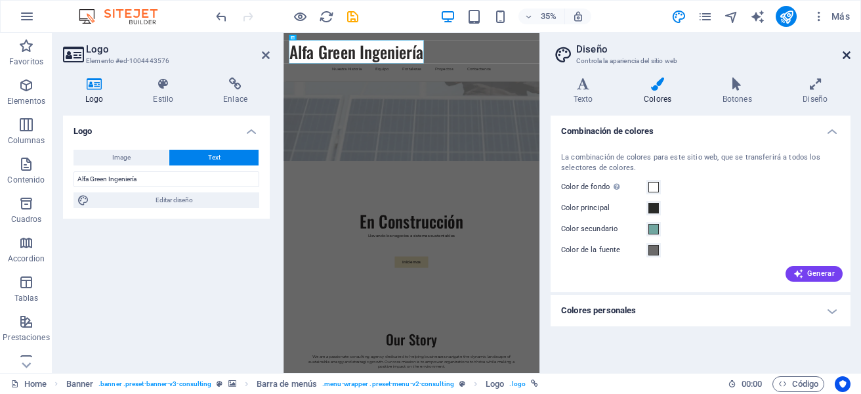
drag, startPoint x: 848, startPoint y: 50, endPoint x: 491, endPoint y: 37, distance: 357.1
click at [848, 50] on icon at bounding box center [846, 55] width 8 height 10
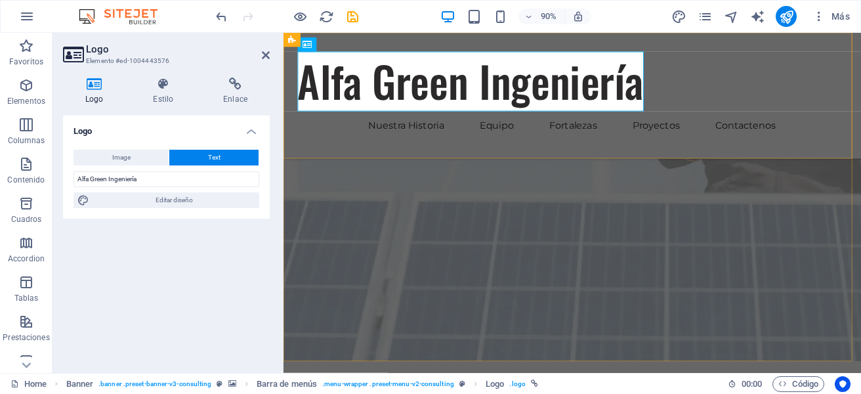
click at [483, 160] on div "Alfa Green Ingeniería Menu Nuestra Historia Equipo Fortalezas Proyectos Contact…" at bounding box center [604, 103] width 642 height 140
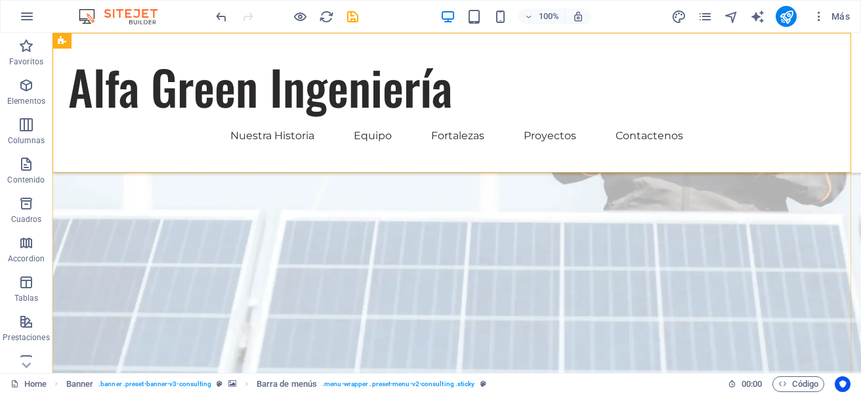
click at [476, 87] on div "Alfa Green Ingeniería Menu Nuestra Historia Equipo Fortalezas Proyectos Contact…" at bounding box center [456, 103] width 808 height 140
click at [424, 90] on div "Alfa Green Ingeniería" at bounding box center [456, 87] width 777 height 66
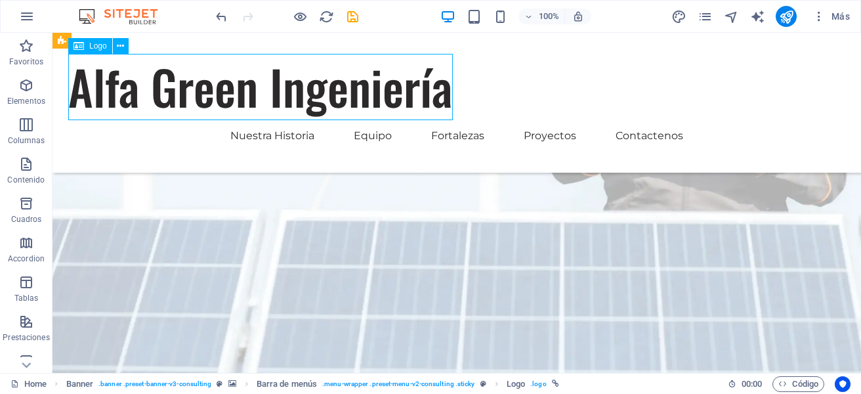
click at [424, 90] on div "Alfa Green Ingeniería" at bounding box center [456, 87] width 777 height 66
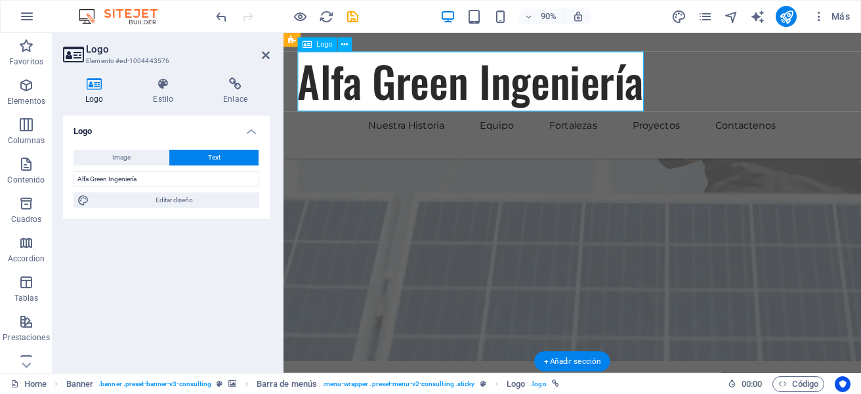
click at [440, 96] on div "Alfa Green Ingeniería" at bounding box center [604, 87] width 610 height 66
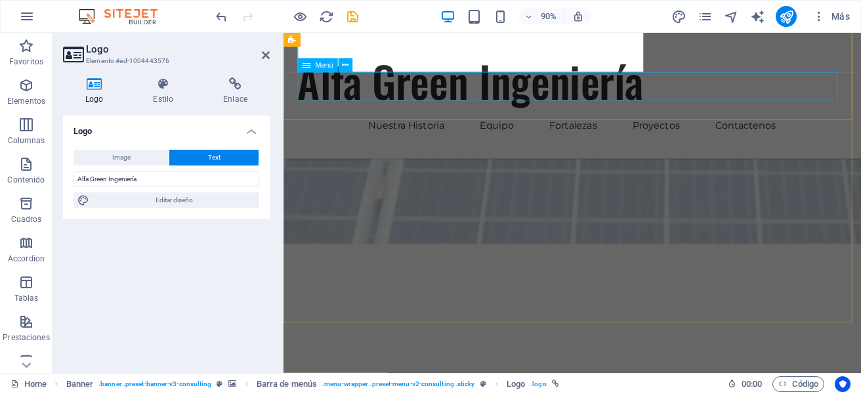
scroll to position [357, 0]
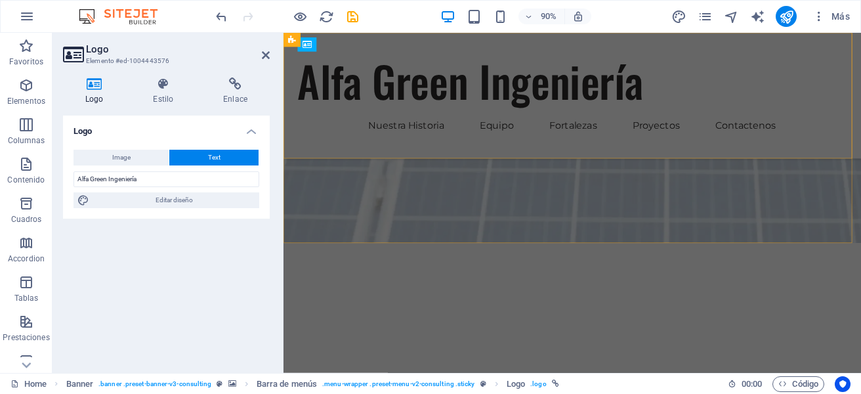
click at [813, 65] on div "Alfa Green Ingeniería Menu Nuestra Historia Equipo Fortalezas Proyectos Contact…" at bounding box center [604, 103] width 642 height 140
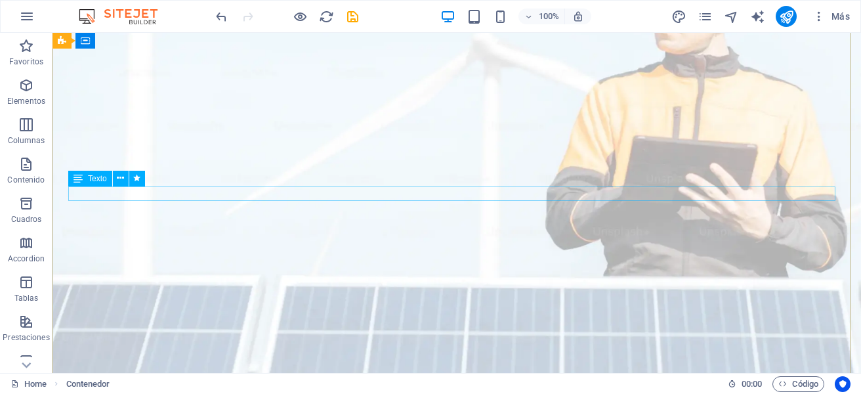
scroll to position [0, 0]
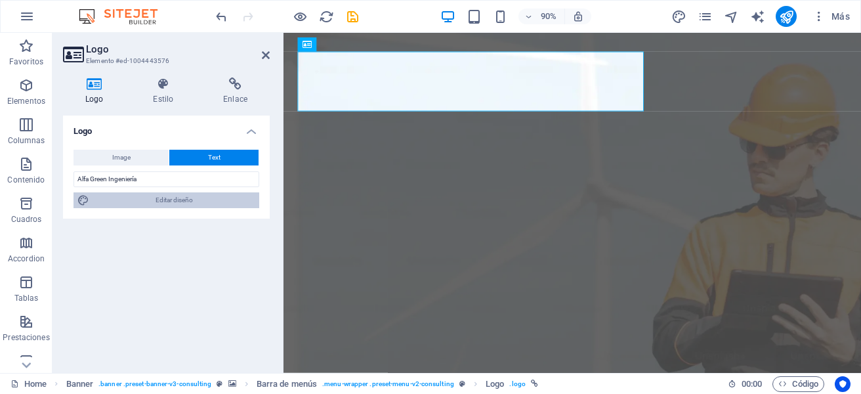
click at [165, 203] on span "Editar diseño" at bounding box center [174, 200] width 162 height 16
select select "px"
select select "400"
select select "px"
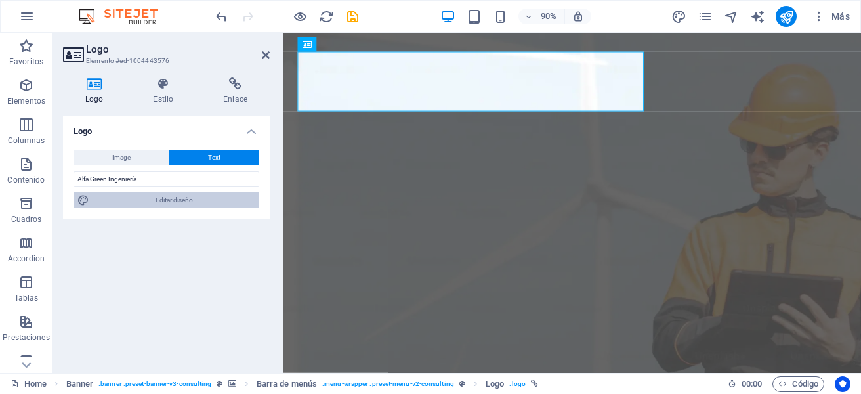
select select "500"
select select "px"
select select "rem"
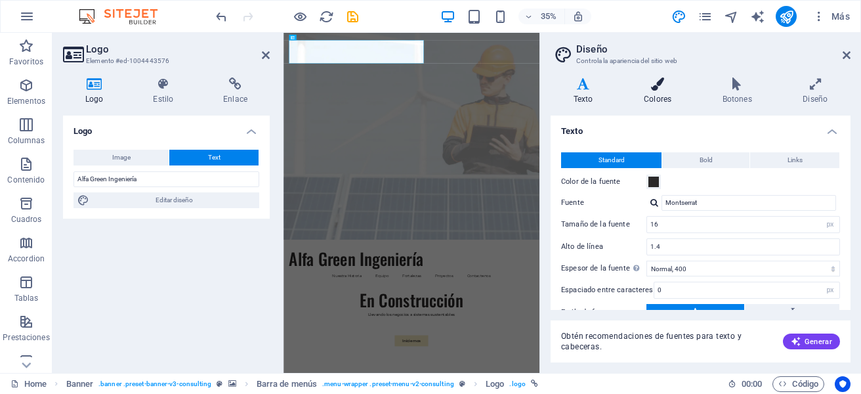
click at [666, 91] on h4 "Colores" at bounding box center [660, 91] width 79 height 28
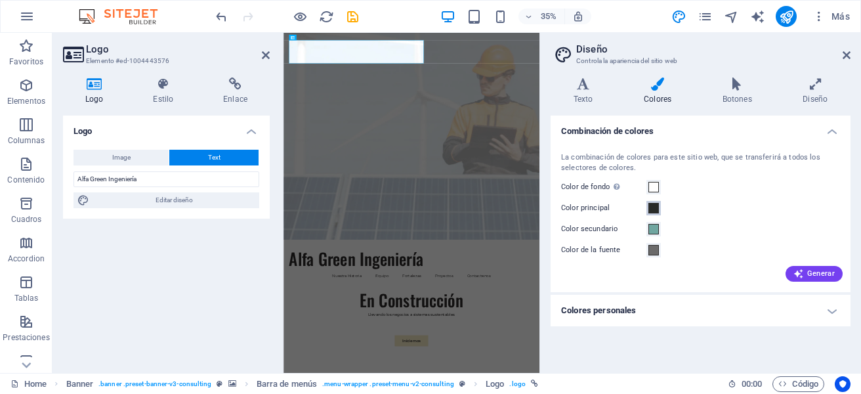
click at [654, 207] on span at bounding box center [653, 208] width 10 height 10
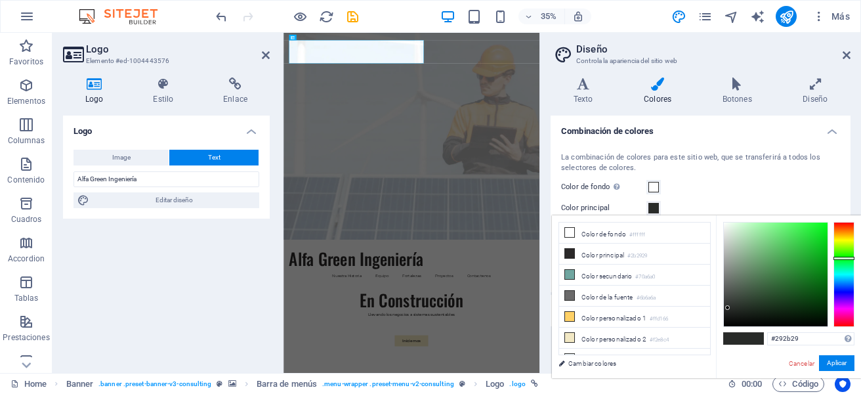
click at [846, 258] on div at bounding box center [843, 257] width 21 height 3
click at [839, 365] on button "Aplicar" at bounding box center [836, 363] width 35 height 16
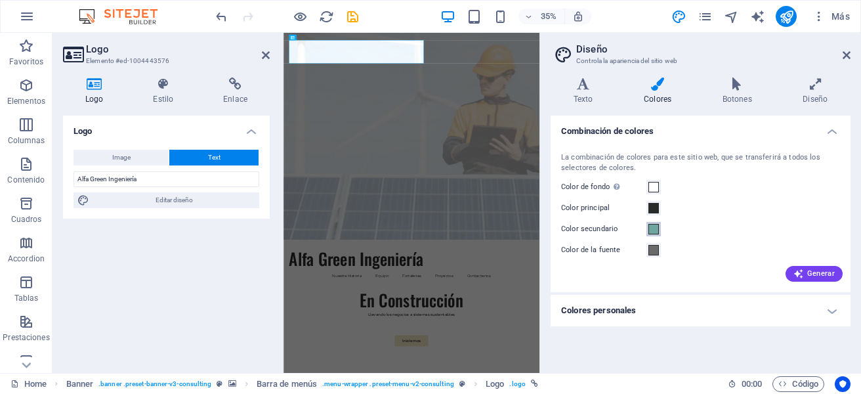
click at [651, 228] on span at bounding box center [653, 229] width 10 height 10
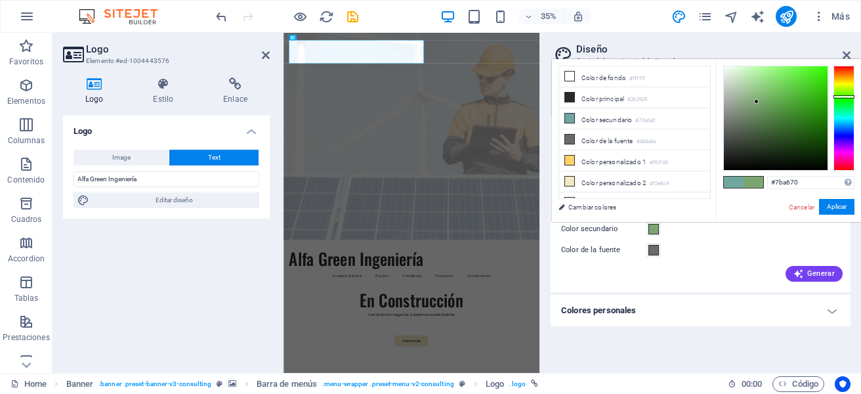
type input "#7fa670"
drag, startPoint x: 846, startPoint y: 115, endPoint x: 847, endPoint y: 95, distance: 20.4
click at [847, 95] on div at bounding box center [843, 95] width 21 height 3
click at [836, 207] on button "Aplicar" at bounding box center [836, 207] width 35 height 16
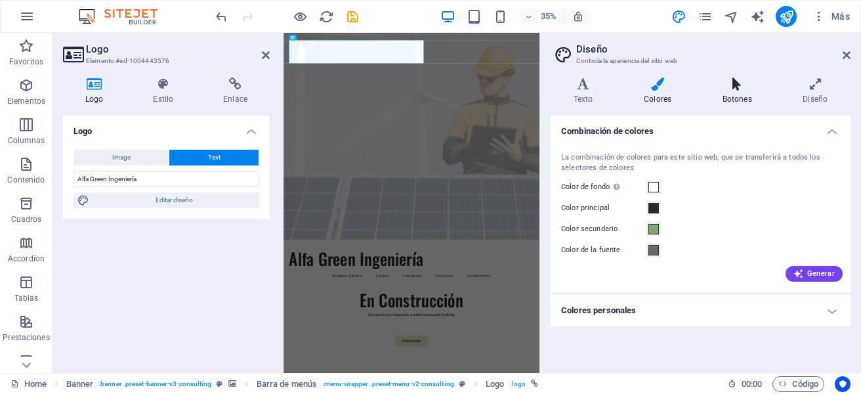
click at [731, 89] on icon at bounding box center [736, 83] width 75 height 13
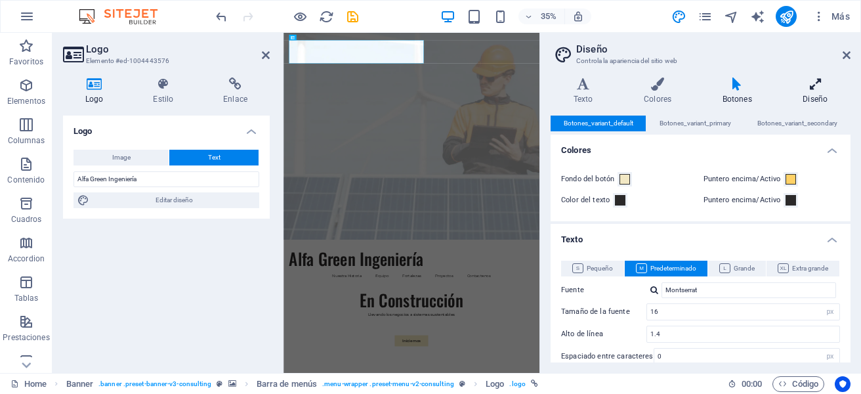
click at [840, 79] on icon at bounding box center [815, 83] width 70 height 13
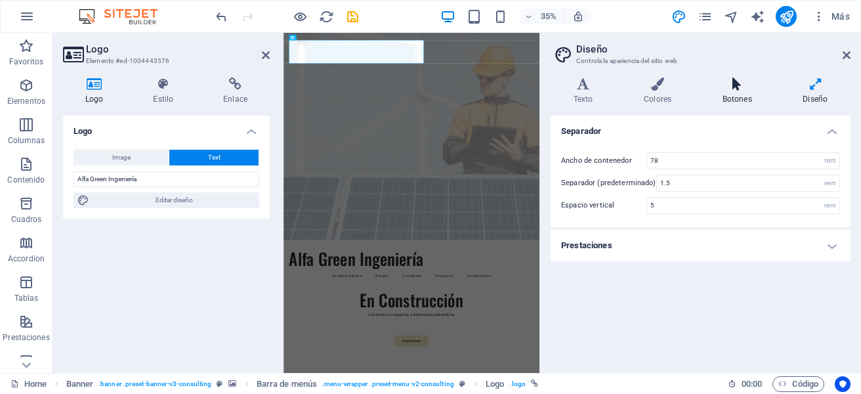
click at [756, 84] on icon at bounding box center [736, 83] width 75 height 13
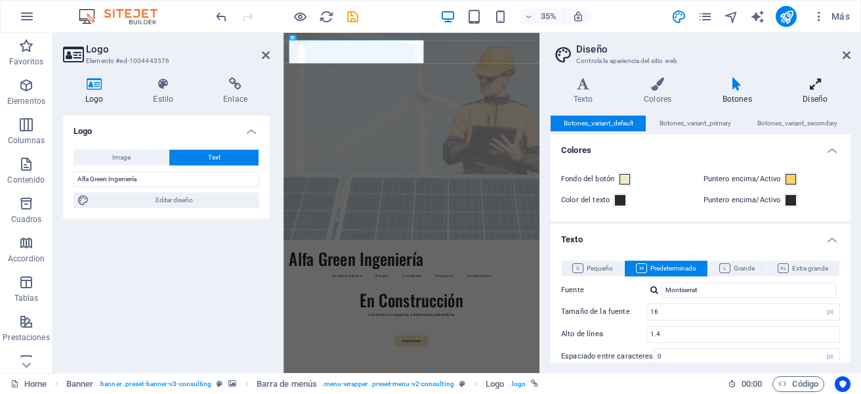
click at [809, 77] on icon at bounding box center [815, 83] width 70 height 13
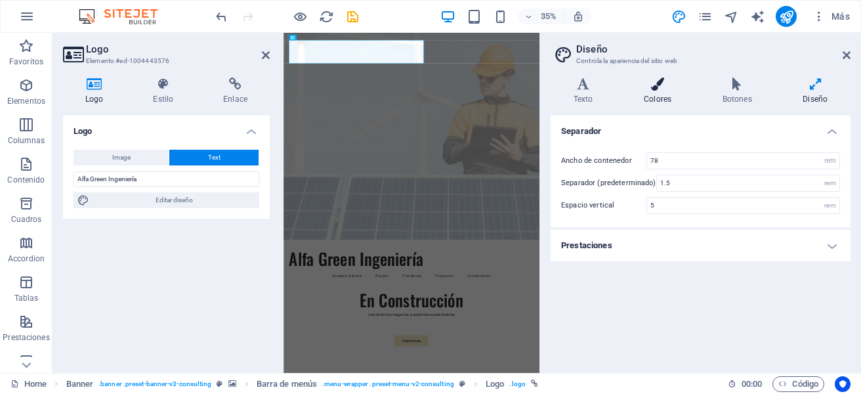
click at [661, 90] on icon at bounding box center [657, 83] width 73 height 13
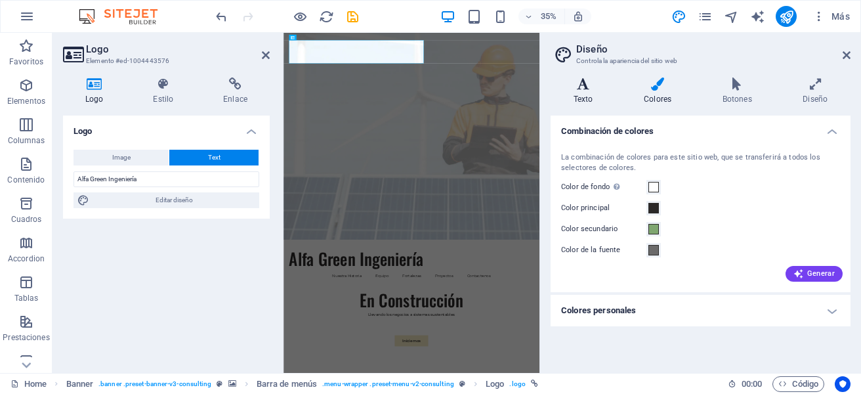
click at [596, 94] on h4 "Texto" at bounding box center [585, 91] width 70 height 28
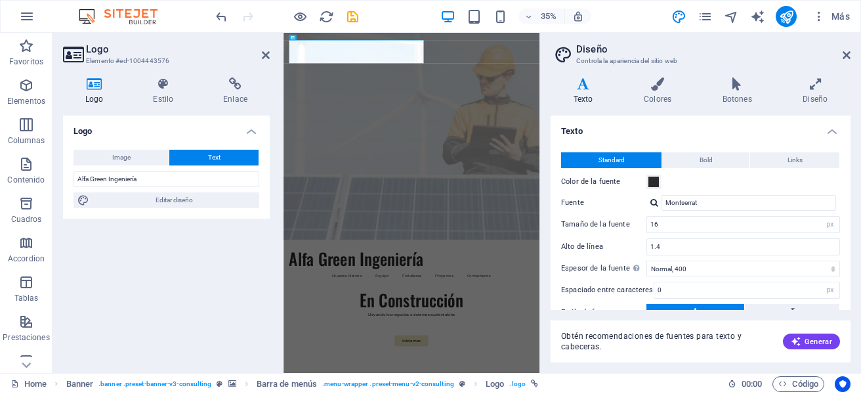
click at [840, 57] on header "Diseño Controla la apariencia del sitio web" at bounding box center [701, 50] width 297 height 34
drag, startPoint x: 847, startPoint y: 56, endPoint x: 626, endPoint y: 27, distance: 222.9
click at [847, 56] on icon at bounding box center [846, 55] width 8 height 10
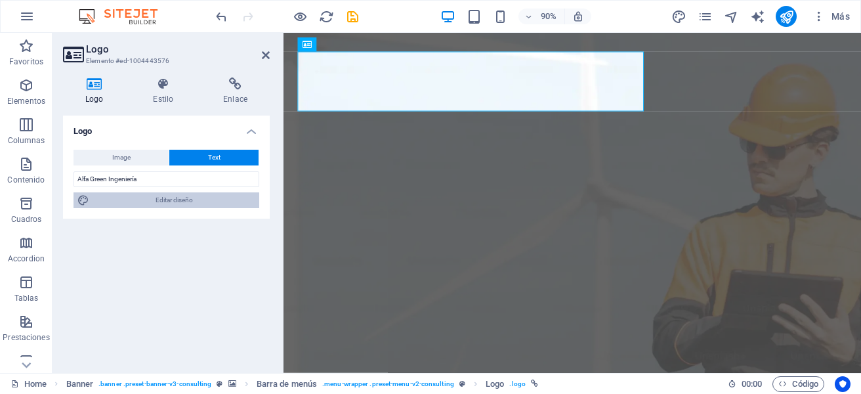
click at [193, 200] on span "Editar diseño" at bounding box center [174, 200] width 162 height 16
select select "px"
select select "400"
select select "px"
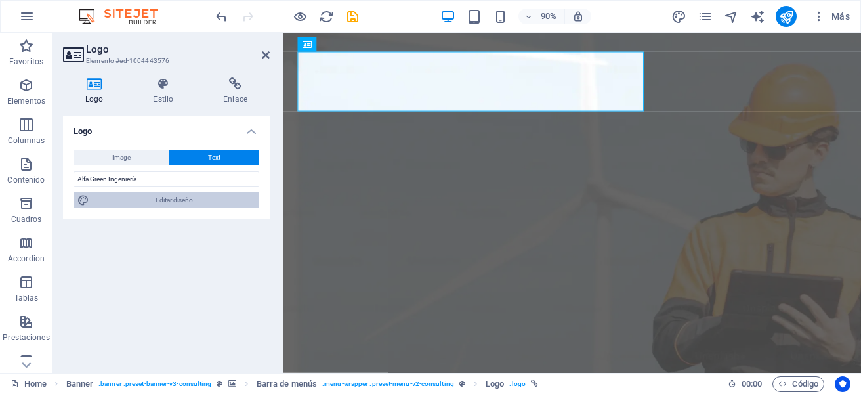
select select "500"
select select "px"
select select "rem"
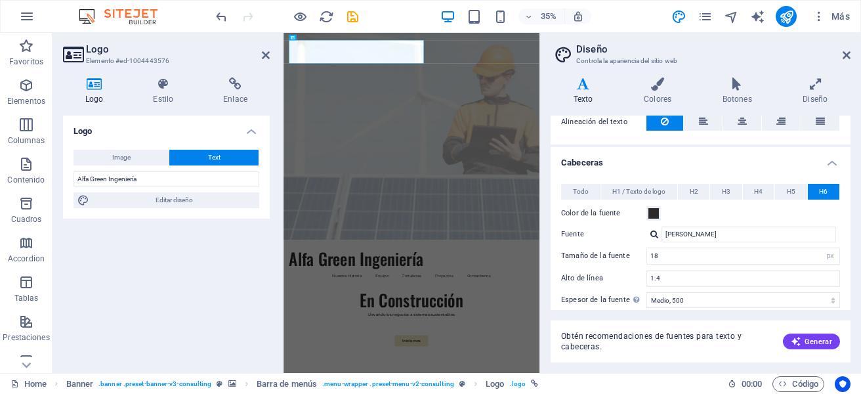
scroll to position [262, 0]
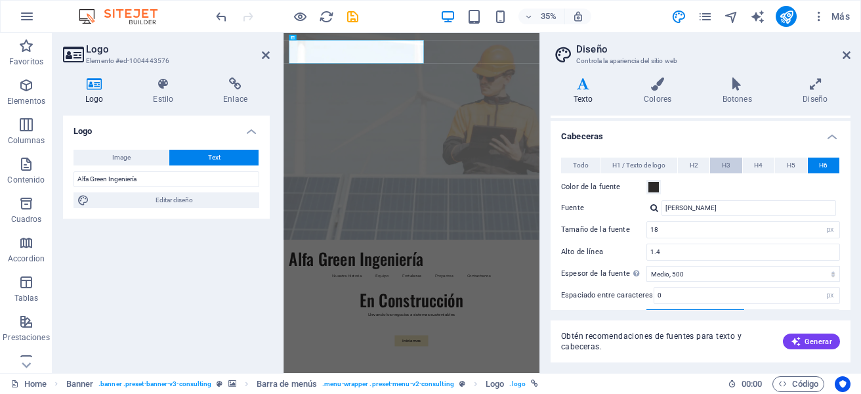
click at [719, 165] on button "H3" at bounding box center [725, 165] width 31 height 16
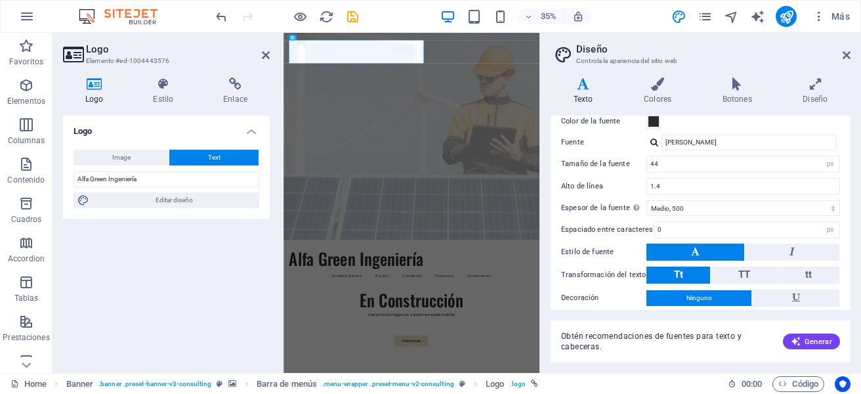
scroll to position [197, 0]
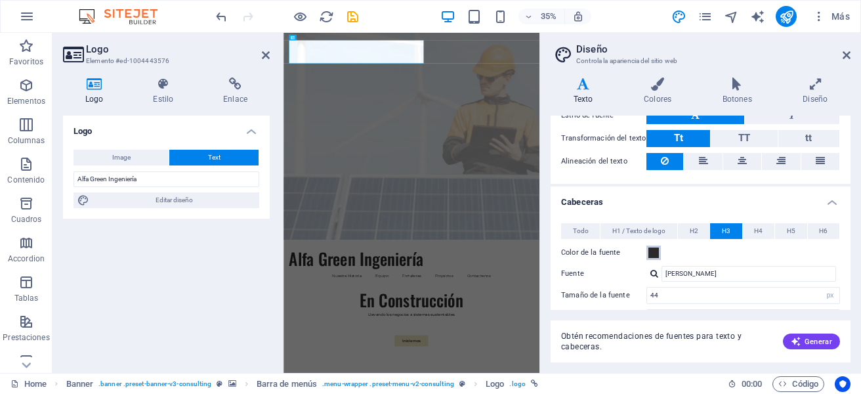
click at [652, 251] on span at bounding box center [653, 252] width 10 height 10
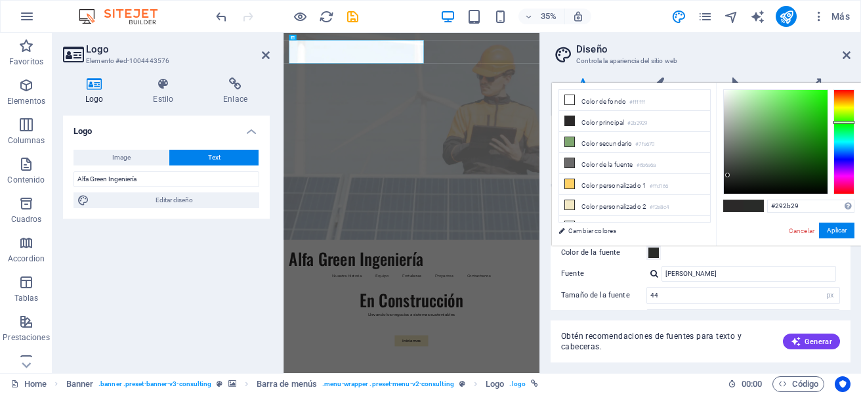
click at [846, 122] on div at bounding box center [843, 141] width 21 height 105
type input "#2a2b29"
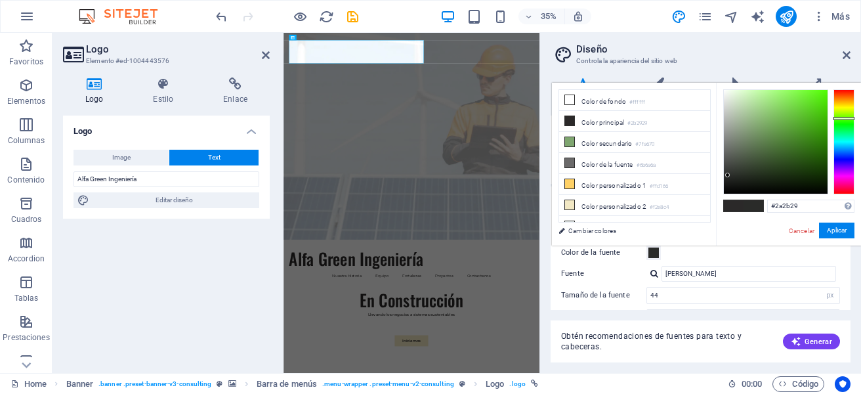
click at [846, 118] on div at bounding box center [843, 141] width 21 height 105
click at [836, 233] on button "Aplicar" at bounding box center [836, 230] width 35 height 16
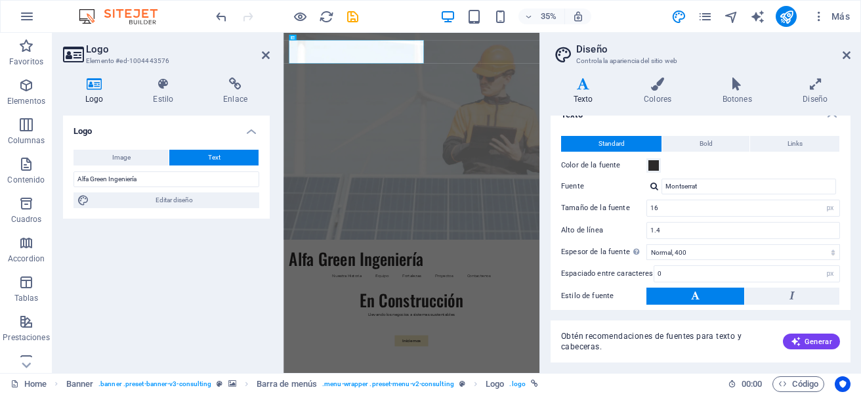
scroll to position [0, 0]
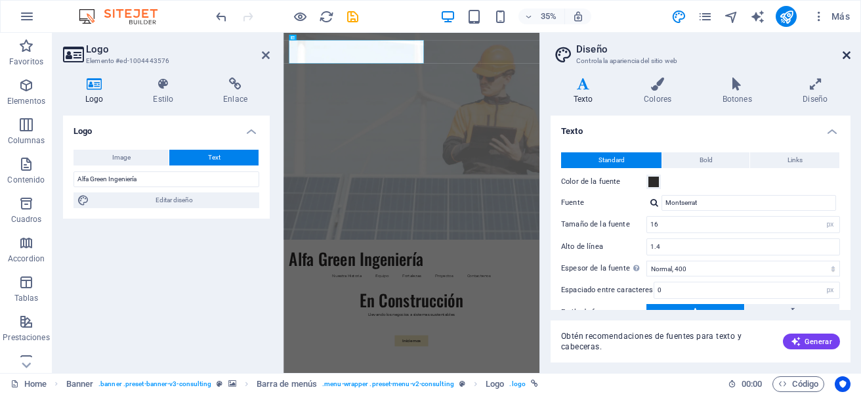
click at [848, 55] on icon at bounding box center [846, 55] width 8 height 10
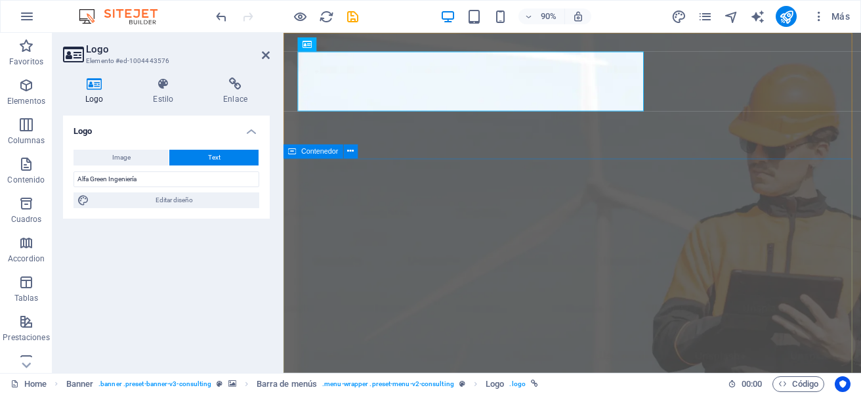
drag, startPoint x: 416, startPoint y: 258, endPoint x: 634, endPoint y: 238, distance: 218.7
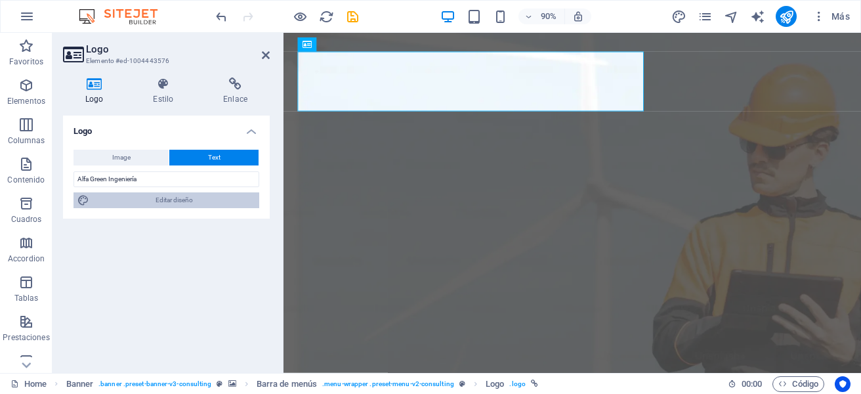
click at [202, 197] on span "Editar diseño" at bounding box center [174, 200] width 162 height 16
select select "px"
select select "400"
select select "px"
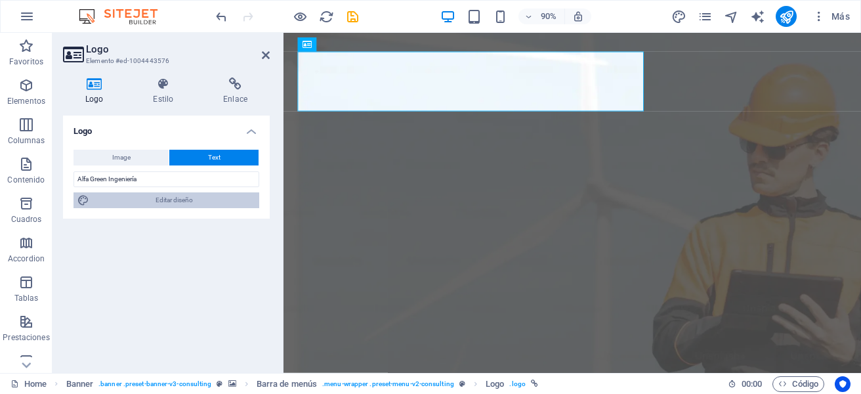
select select "500"
select select "px"
select select "rem"
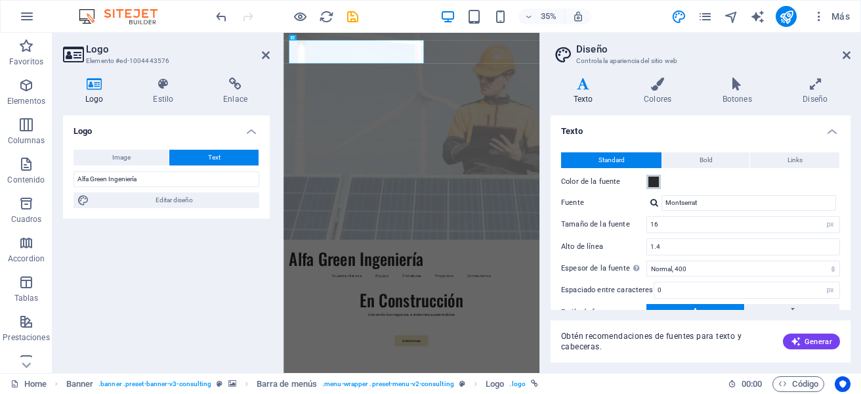
click at [652, 180] on span at bounding box center [653, 181] width 10 height 10
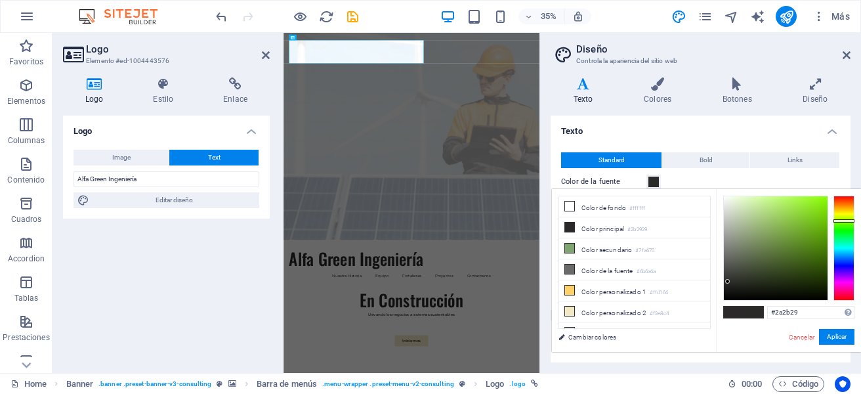
click at [844, 220] on div at bounding box center [843, 247] width 21 height 105
click at [845, 233] on div at bounding box center [843, 247] width 21 height 105
type input "#292b29"
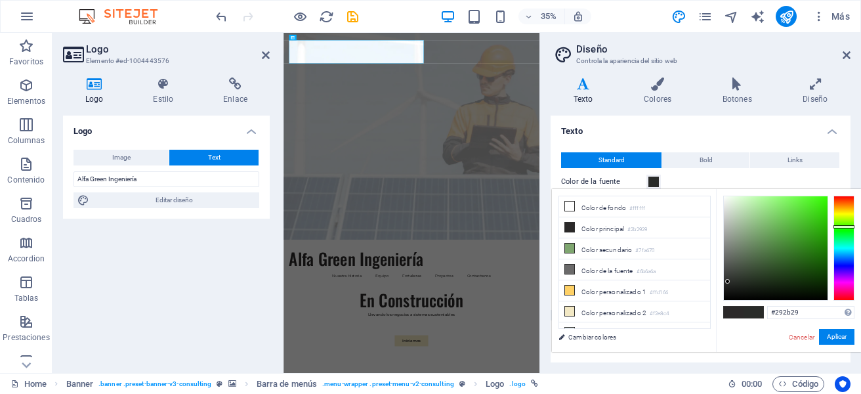
drag, startPoint x: 842, startPoint y: 233, endPoint x: 844, endPoint y: 226, distance: 6.7
click at [844, 226] on div at bounding box center [843, 226] width 21 height 3
click at [837, 340] on button "Aplicar" at bounding box center [836, 337] width 35 height 16
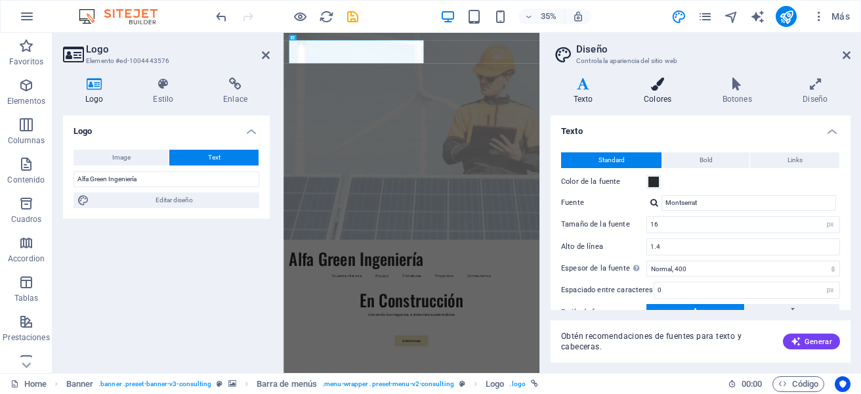
click at [669, 97] on h4 "Colores" at bounding box center [660, 91] width 79 height 28
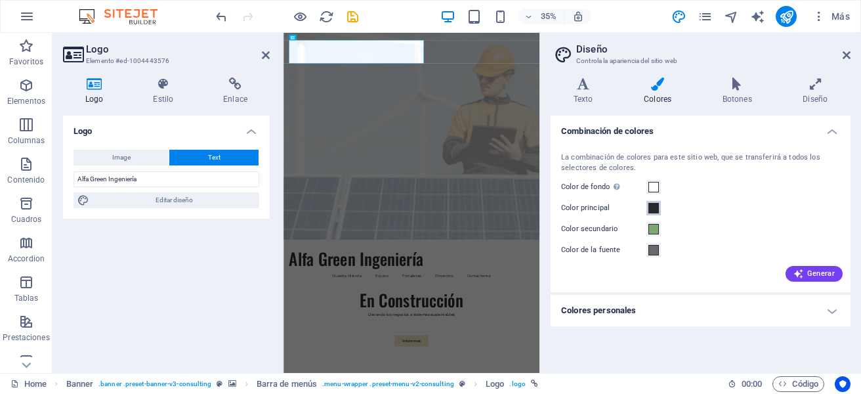
click at [656, 205] on span at bounding box center [653, 208] width 10 height 10
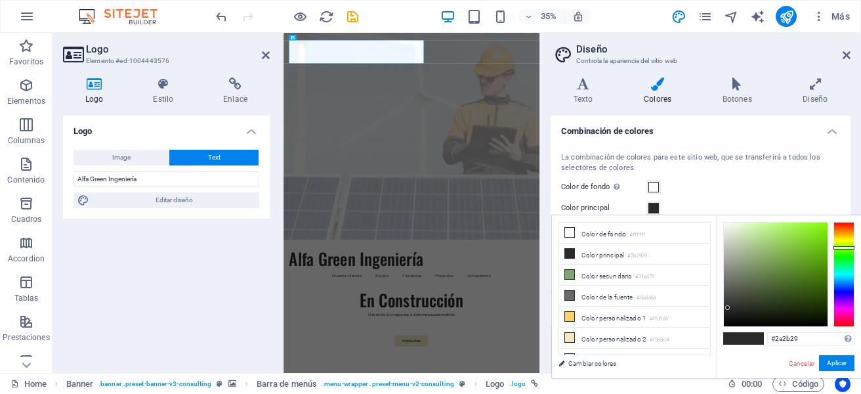
type input "#292b29"
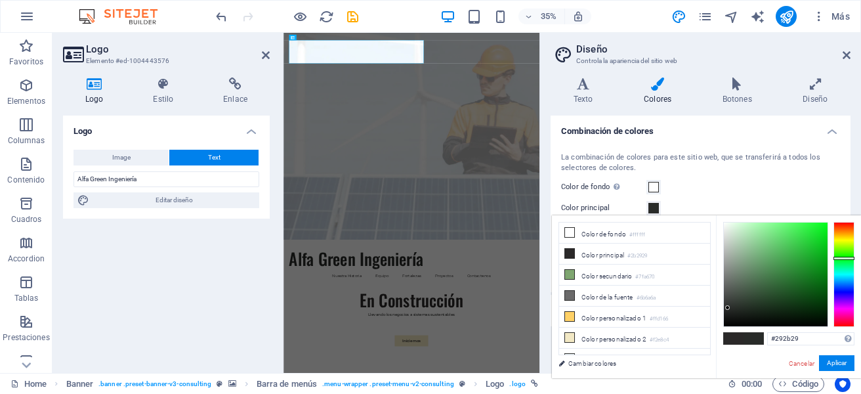
drag, startPoint x: 844, startPoint y: 239, endPoint x: 844, endPoint y: 258, distance: 19.0
click at [844, 258] on div at bounding box center [843, 274] width 21 height 105
click at [838, 364] on button "Aplicar" at bounding box center [836, 363] width 35 height 16
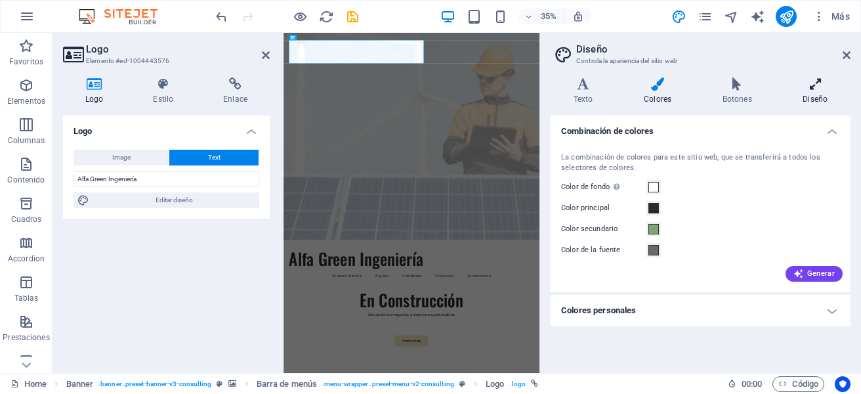
click at [814, 85] on icon at bounding box center [815, 83] width 70 height 13
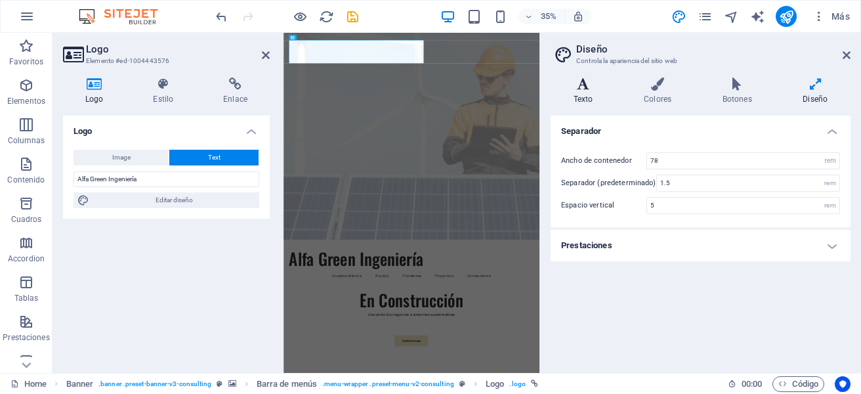
click at [592, 91] on h4 "Texto" at bounding box center [585, 91] width 70 height 28
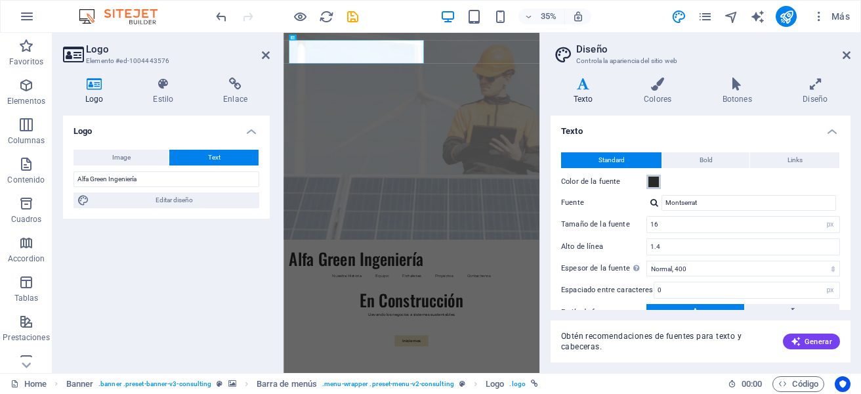
click at [657, 184] on span at bounding box center [653, 181] width 10 height 10
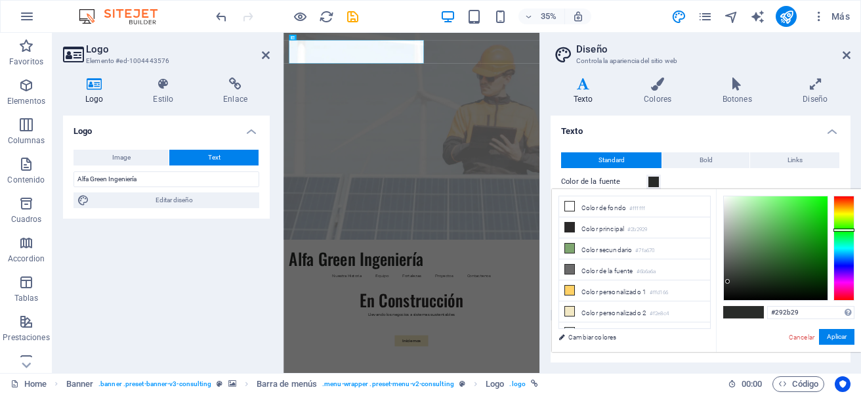
type input "#292b2a"
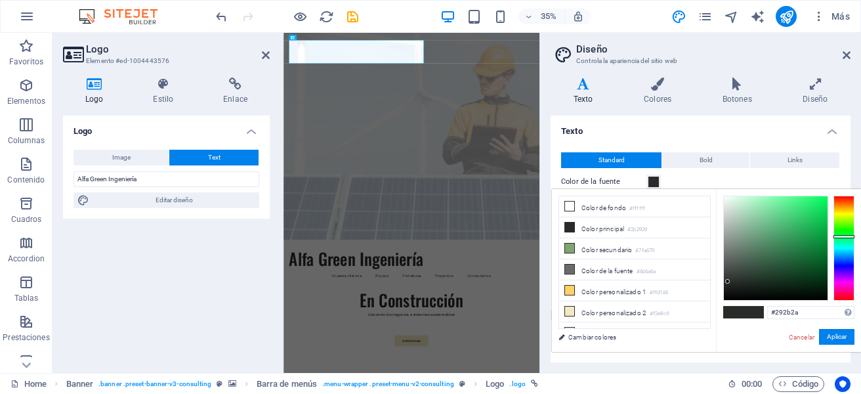
drag, startPoint x: 846, startPoint y: 228, endPoint x: 845, endPoint y: 236, distance: 8.0
click at [845, 236] on div at bounding box center [843, 247] width 21 height 105
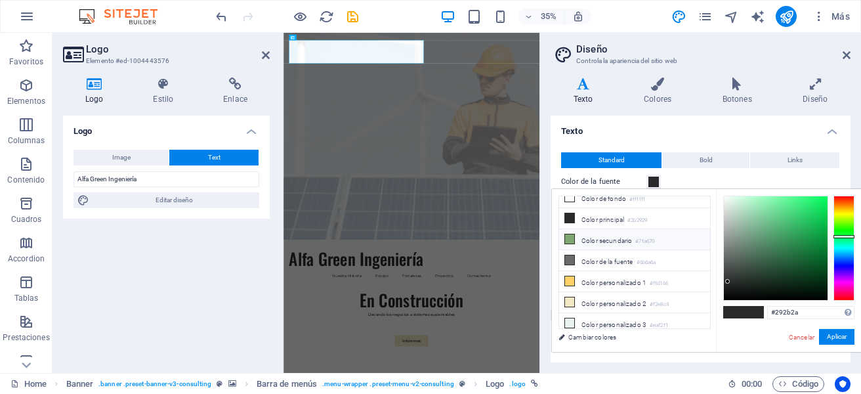
scroll to position [10, 0]
click at [840, 336] on button "Aplicar" at bounding box center [836, 337] width 35 height 16
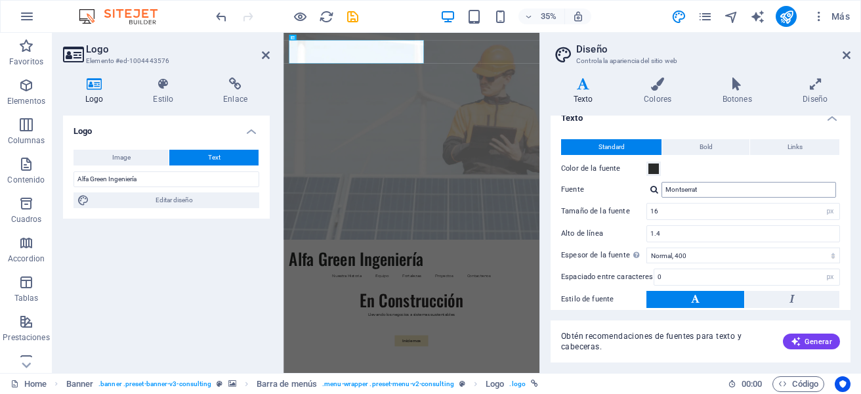
scroll to position [0, 0]
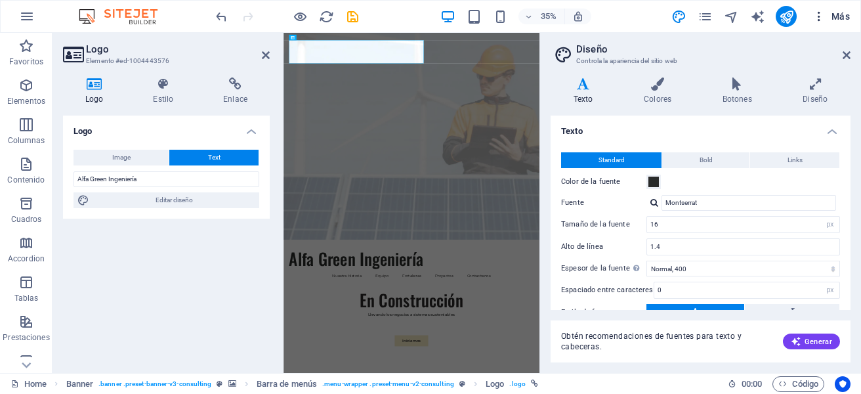
click at [816, 12] on icon "button" at bounding box center [818, 16] width 13 height 13
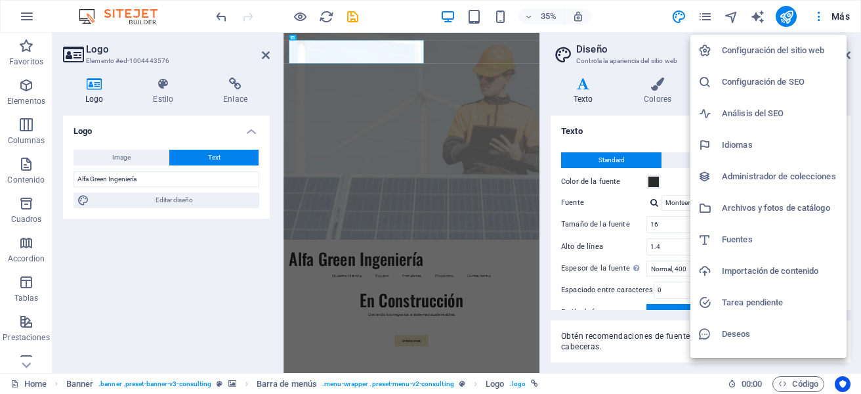
click at [548, 97] on div at bounding box center [430, 197] width 861 height 394
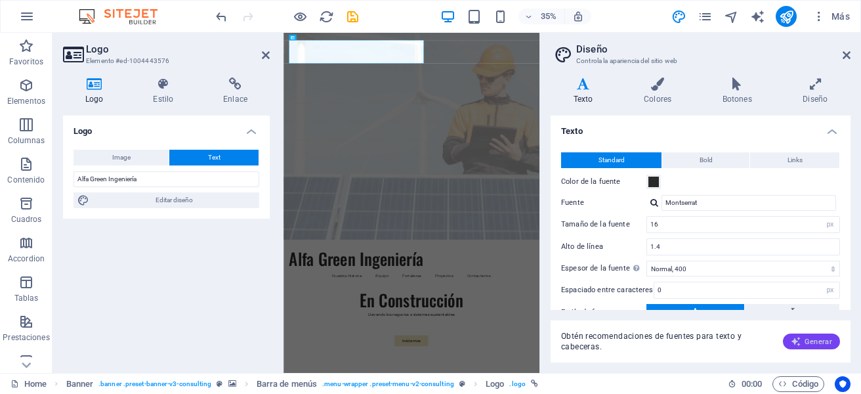
click at [810, 340] on span "Generar" at bounding box center [810, 341] width 41 height 10
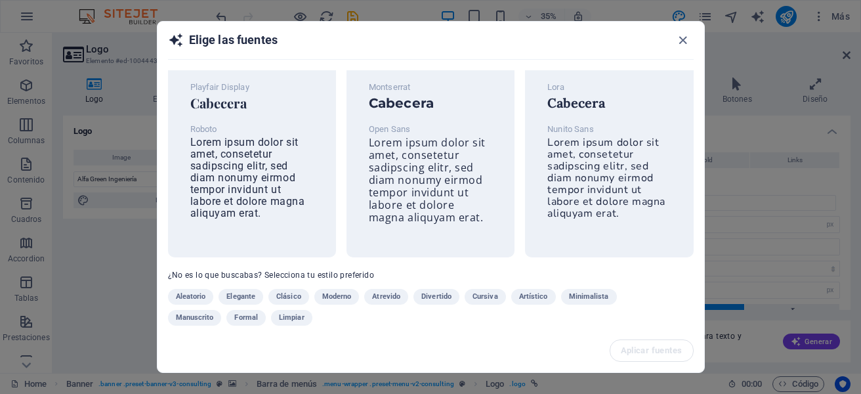
scroll to position [39, 0]
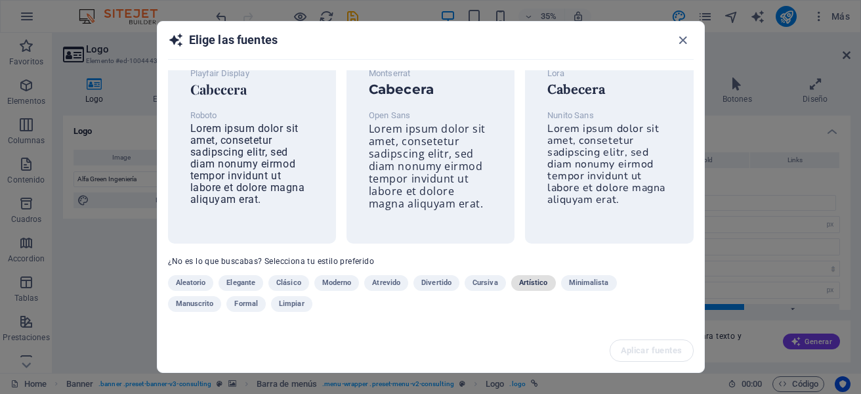
click at [527, 283] on span "Artístico" at bounding box center [533, 283] width 29 height 16
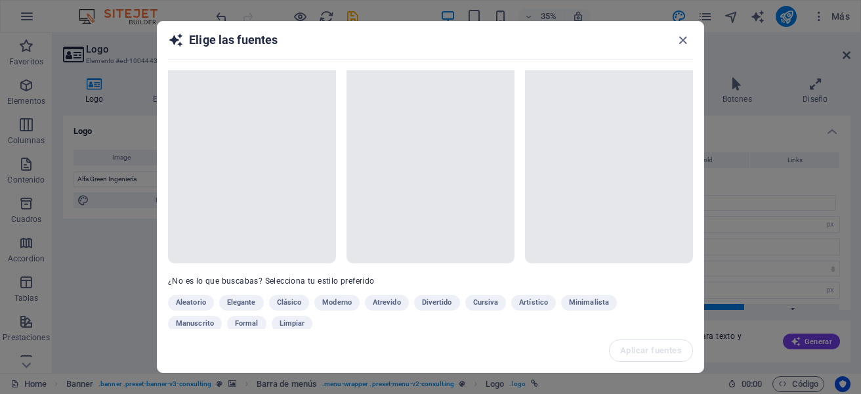
scroll to position [0, 0]
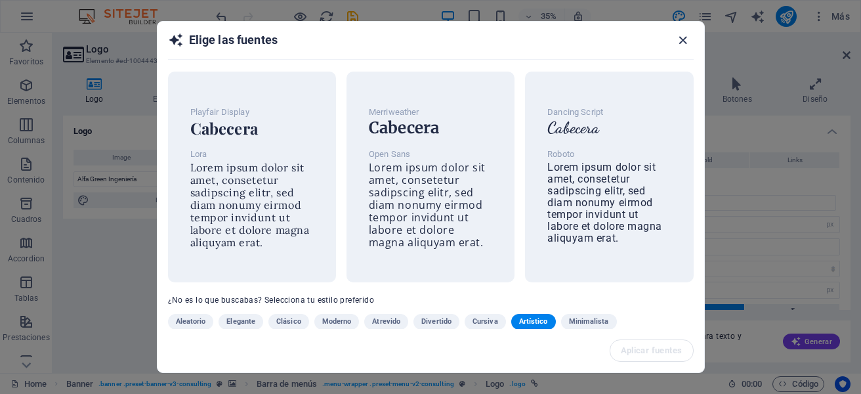
click at [677, 39] on icon "button" at bounding box center [682, 40] width 15 height 15
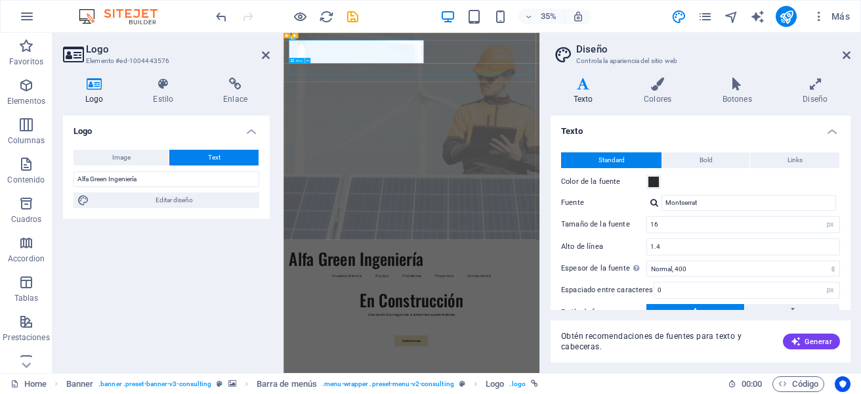
click at [852, 53] on aside "Diseño Controla la apariencia del sitio web Variantes Texto Colores Botones Dis…" at bounding box center [699, 203] width 321 height 340
click at [851, 60] on aside "Diseño Controla la apariencia del sitio web Variantes Texto Colores Botones Dis…" at bounding box center [699, 203] width 321 height 340
click at [846, 56] on icon at bounding box center [846, 55] width 8 height 10
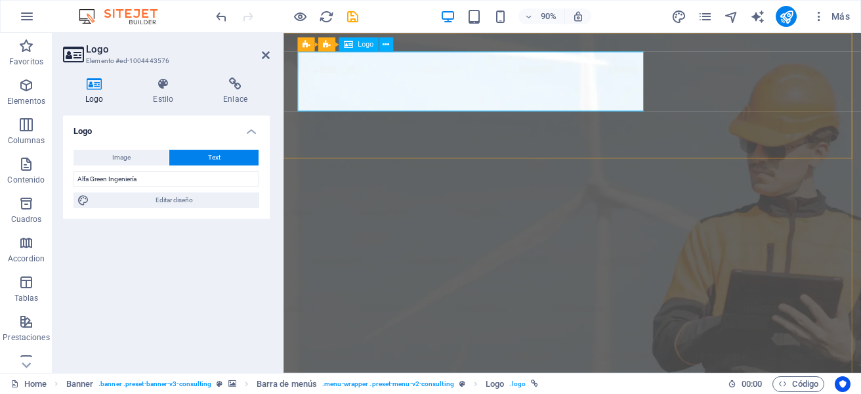
click at [362, 45] on span "Logo" at bounding box center [366, 44] width 16 height 7
click at [131, 155] on button "Image" at bounding box center [120, 158] width 95 height 16
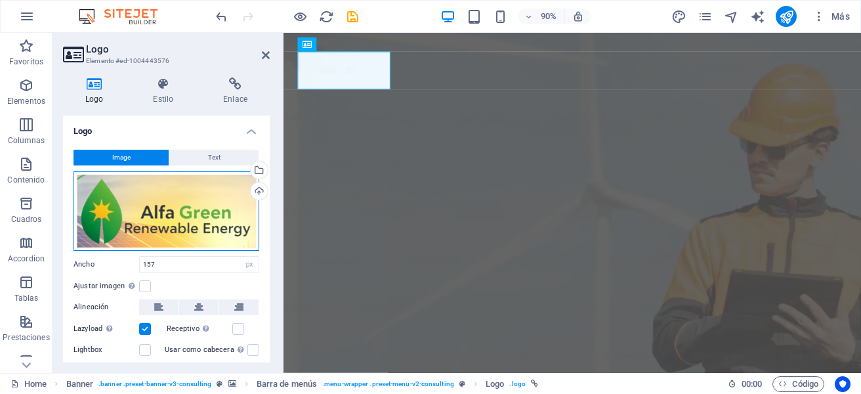
click at [170, 204] on div "Arrastra archivos aquí, haz clic para escoger archivos o selecciona archivos de…" at bounding box center [166, 210] width 186 height 79
